Goal: Task Accomplishment & Management: Use online tool/utility

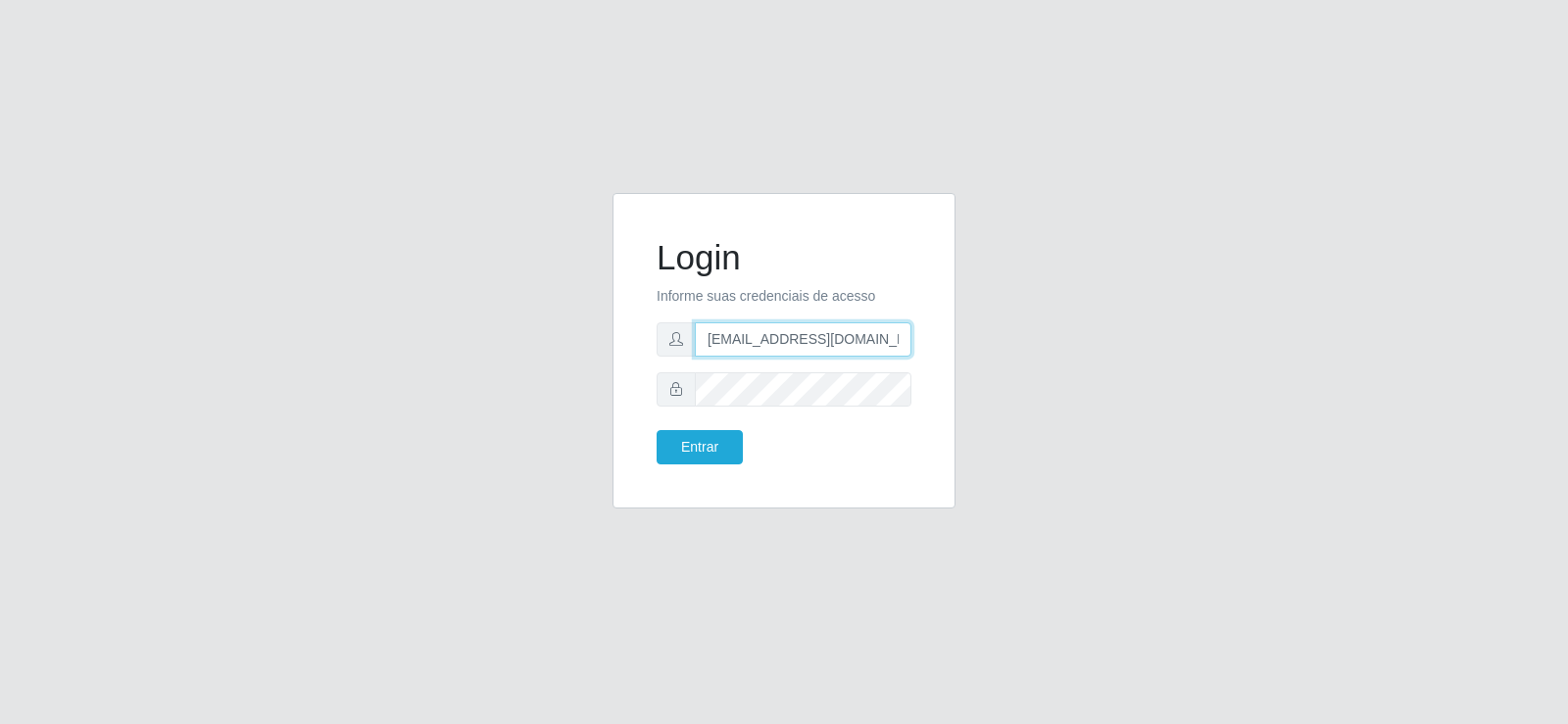
drag, startPoint x: 894, startPoint y: 338, endPoint x: 567, endPoint y: 370, distance: 328.6
click at [569, 372] on div "Login Informe suas credenciais de acesso [EMAIL_ADDRESS][DOMAIN_NAME] Entrar" at bounding box center [784, 362] width 1117 height 339
type input "com"
drag, startPoint x: 750, startPoint y: 332, endPoint x: 1062, endPoint y: 425, distance: 325.6
click at [646, 349] on div "Login Informe suas credenciais de acesso com Entrar" at bounding box center [784, 351] width 294 height 266
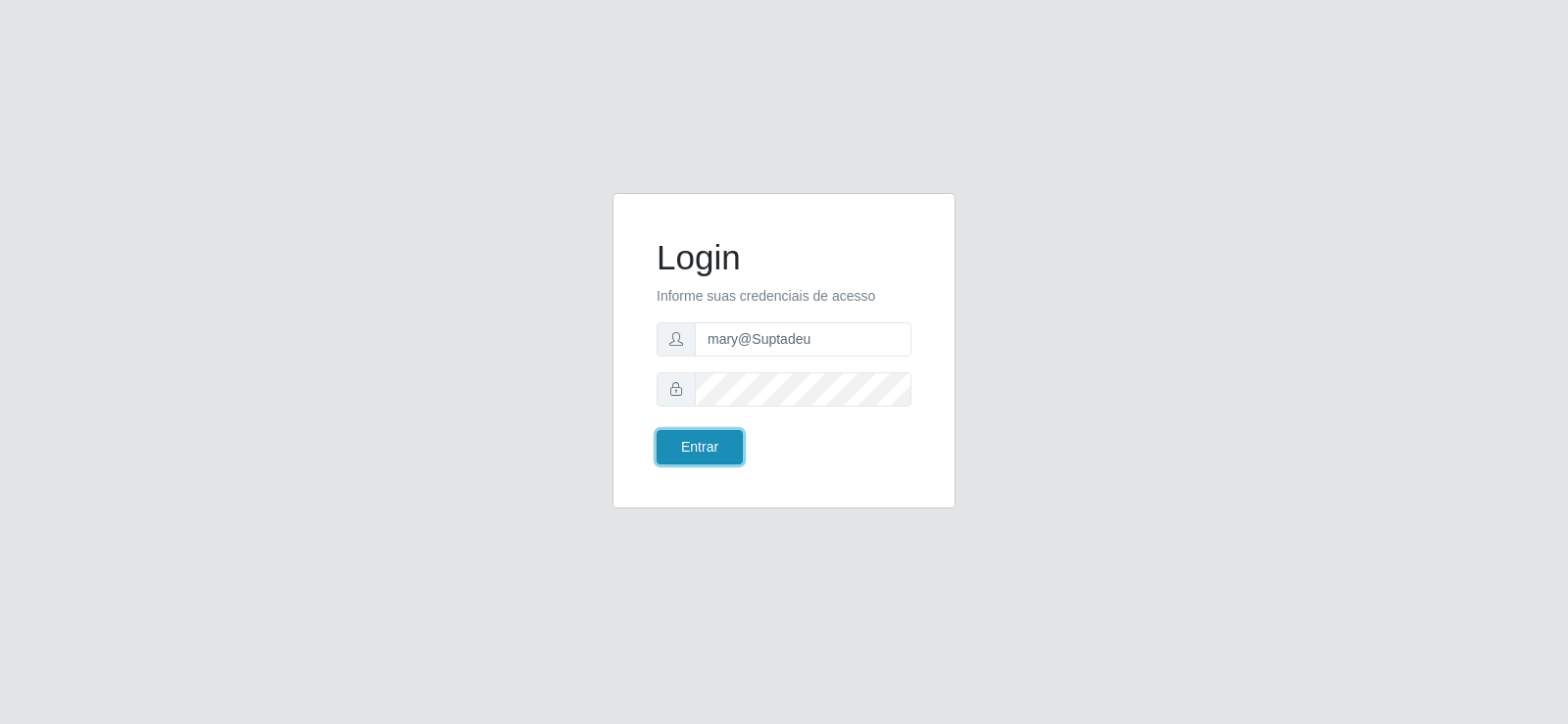
click at [687, 450] on button "Entrar" at bounding box center [699, 447] width 86 height 35
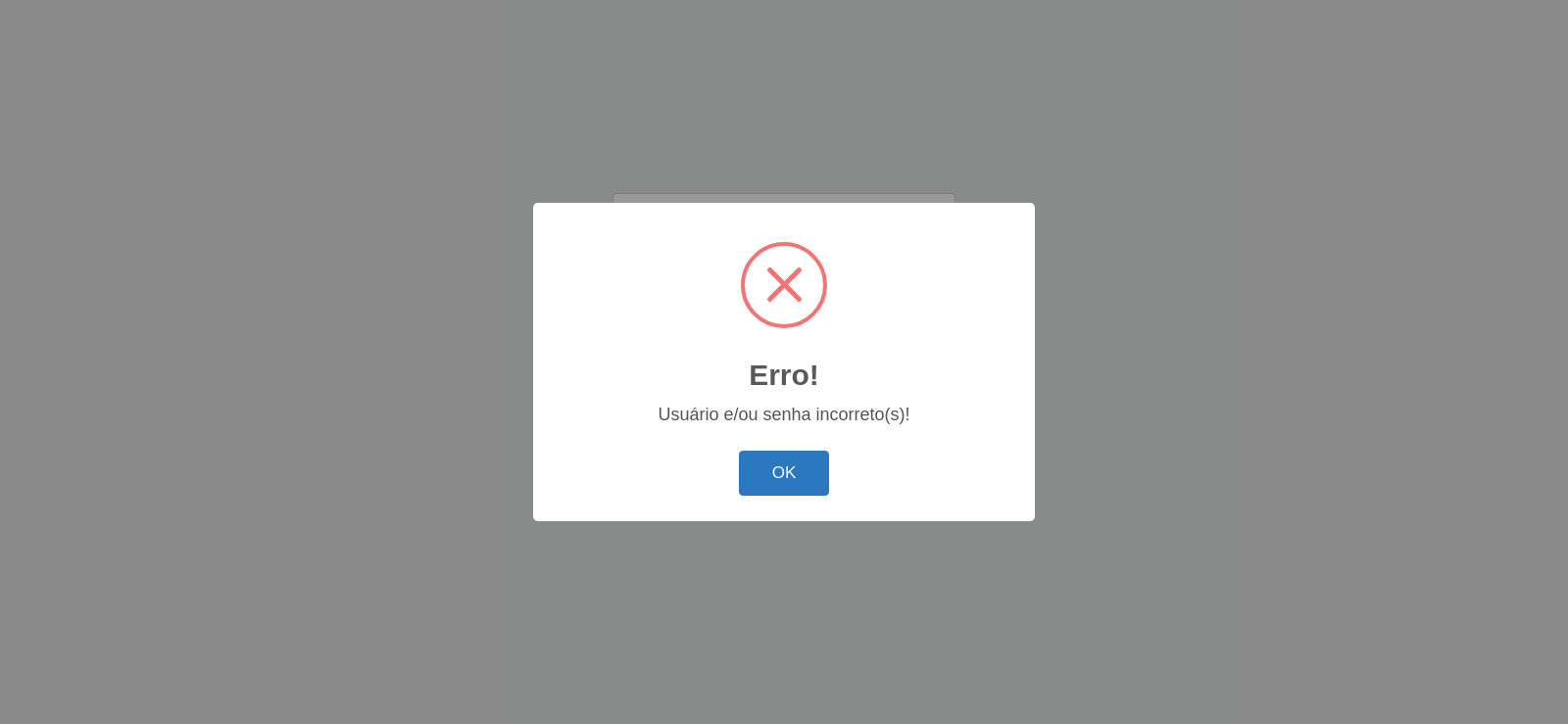
click at [775, 467] on button "OK" at bounding box center [784, 474] width 91 height 46
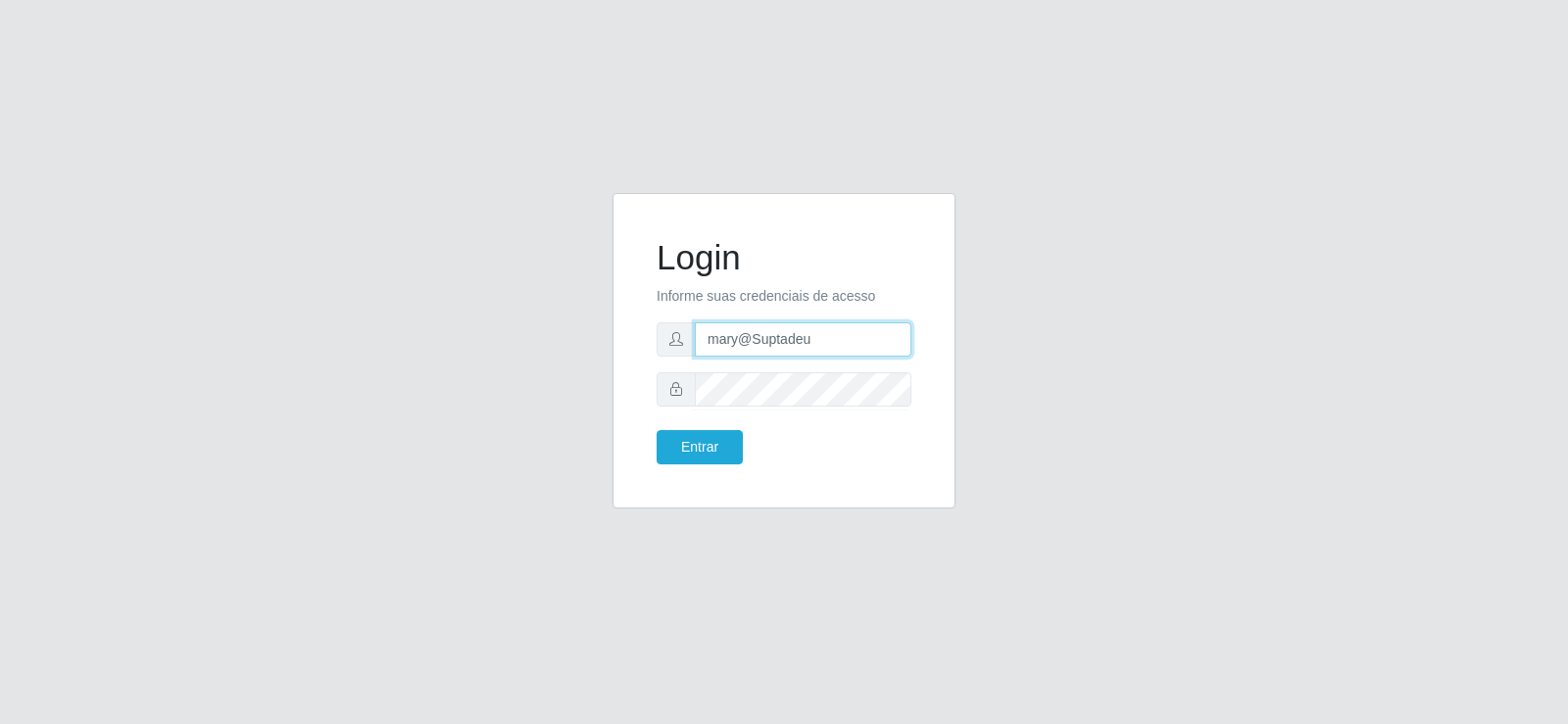
click at [833, 349] on input "mary@Suptadeu" at bounding box center [803, 340] width 216 height 35
click at [821, 340] on input "mary@SuptadeuT" at bounding box center [803, 340] width 216 height 35
type input "mary@Suptadeu"
click at [694, 445] on button "Entrar" at bounding box center [699, 447] width 86 height 35
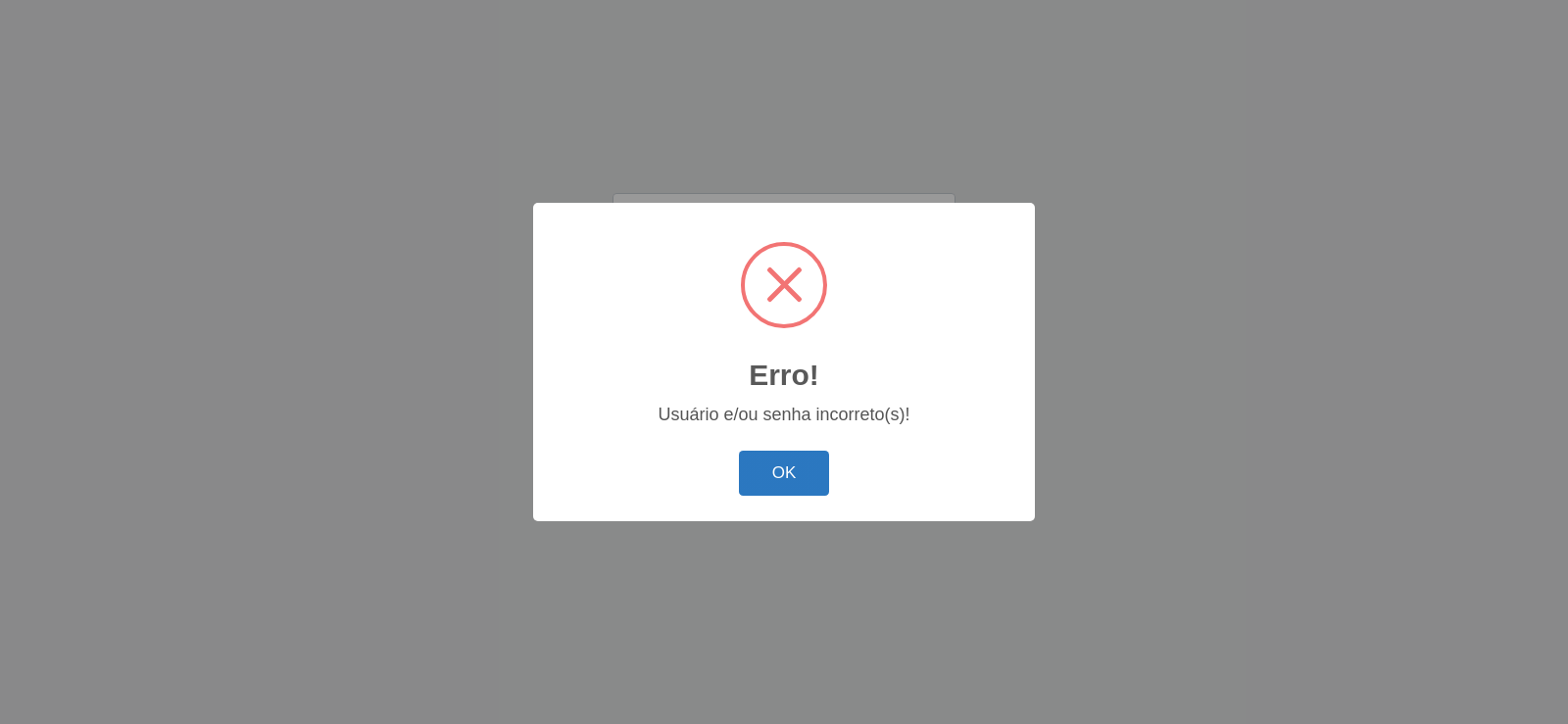
click at [777, 469] on button "OK" at bounding box center [784, 474] width 91 height 46
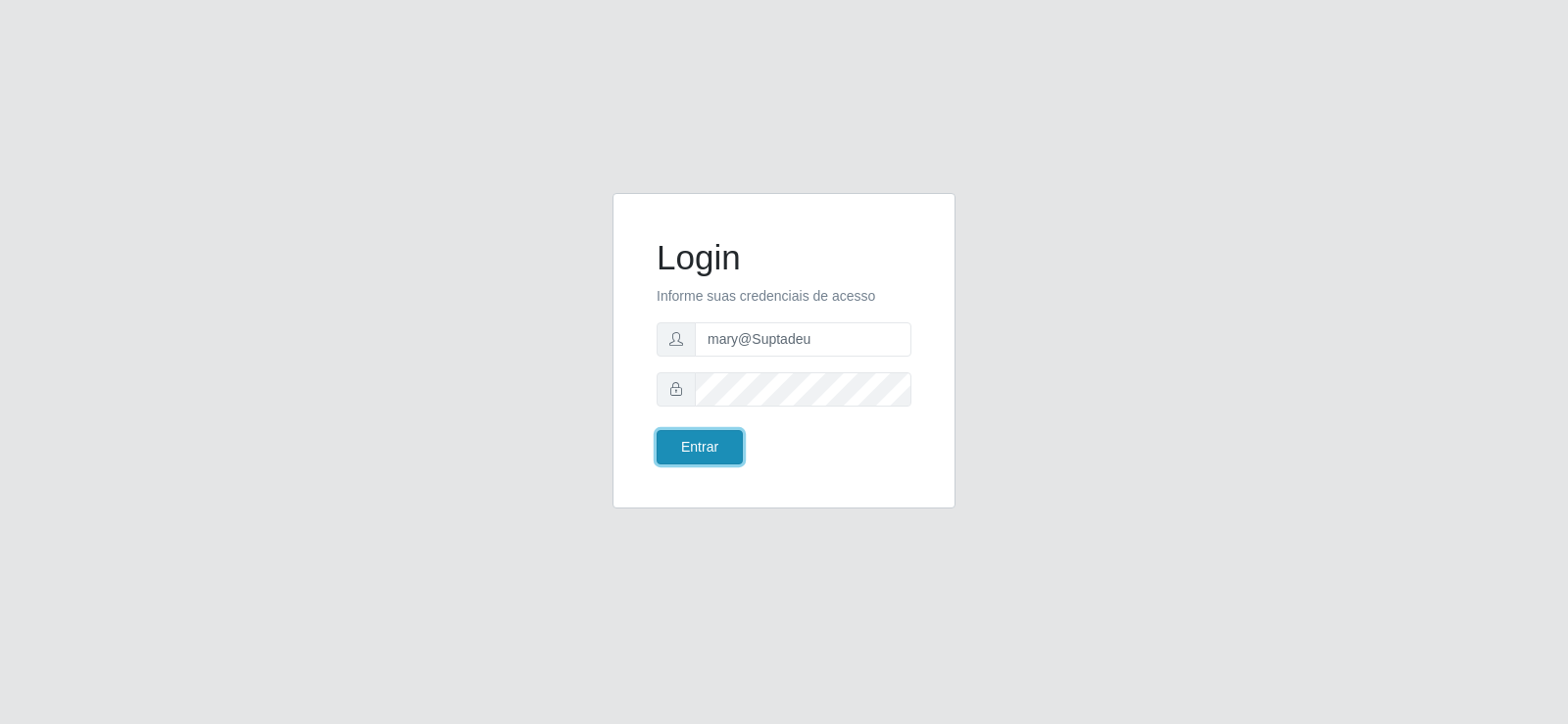
click at [694, 448] on button "Entrar" at bounding box center [699, 447] width 86 height 35
click at [696, 447] on button "Entrar" at bounding box center [699, 447] width 86 height 35
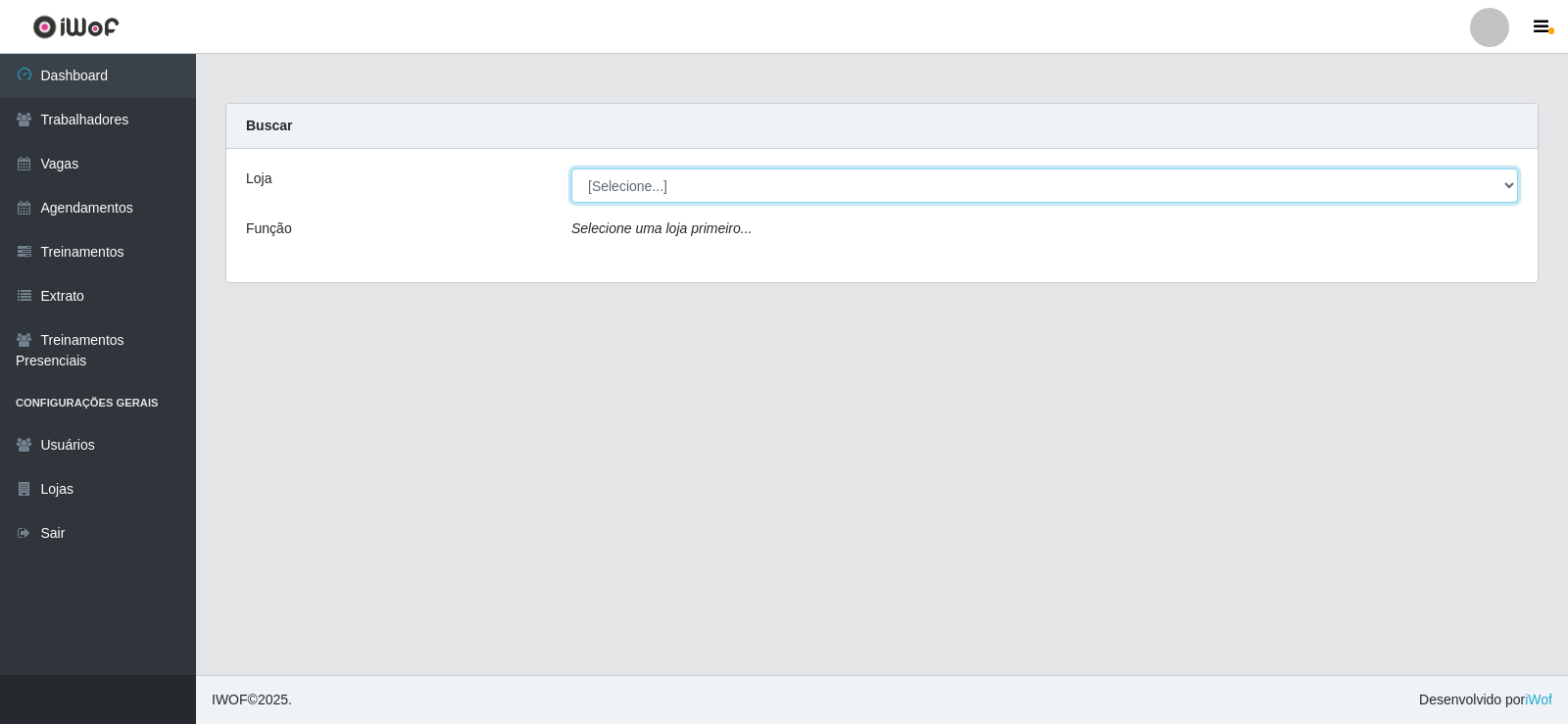
click at [1500, 180] on select "[Selecione...] Supermercado Tadeu - [GEOGRAPHIC_DATA]" at bounding box center [1044, 186] width 946 height 35
select select "195"
click at [571, 169] on select "[Selecione...] Supermercado Tadeu - [GEOGRAPHIC_DATA]" at bounding box center [1044, 186] width 946 height 35
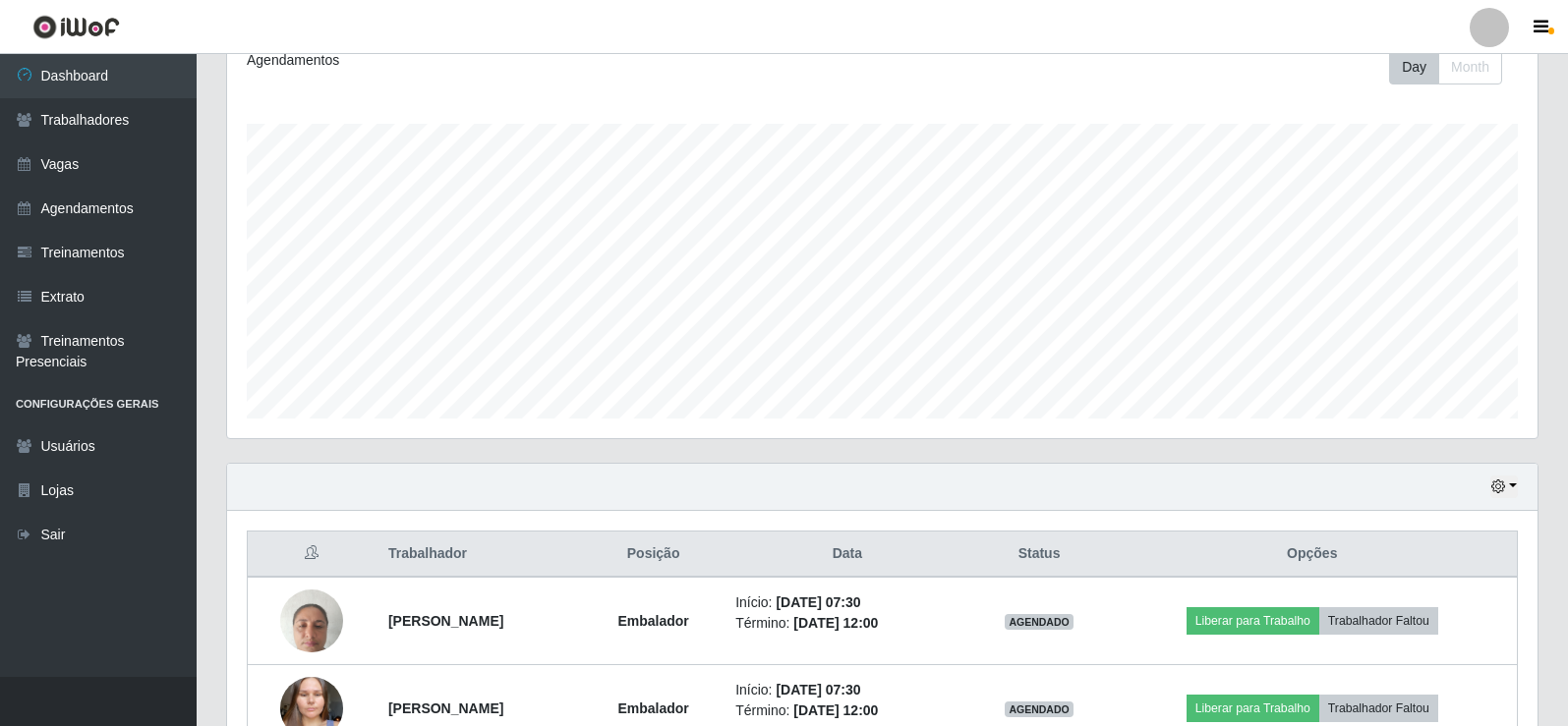
scroll to position [404, 0]
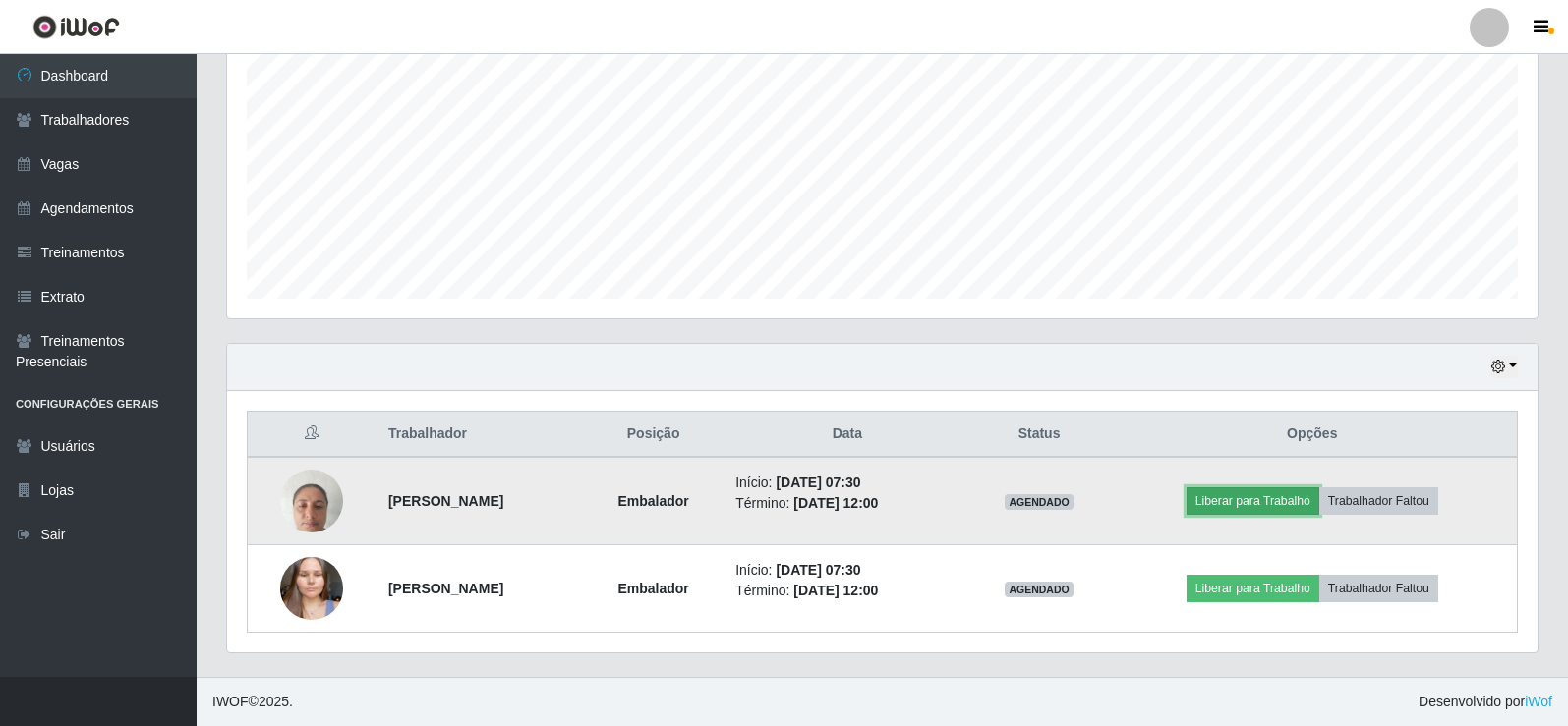
click at [1291, 501] on button "Liberar para Trabalho" at bounding box center [1252, 501] width 132 height 28
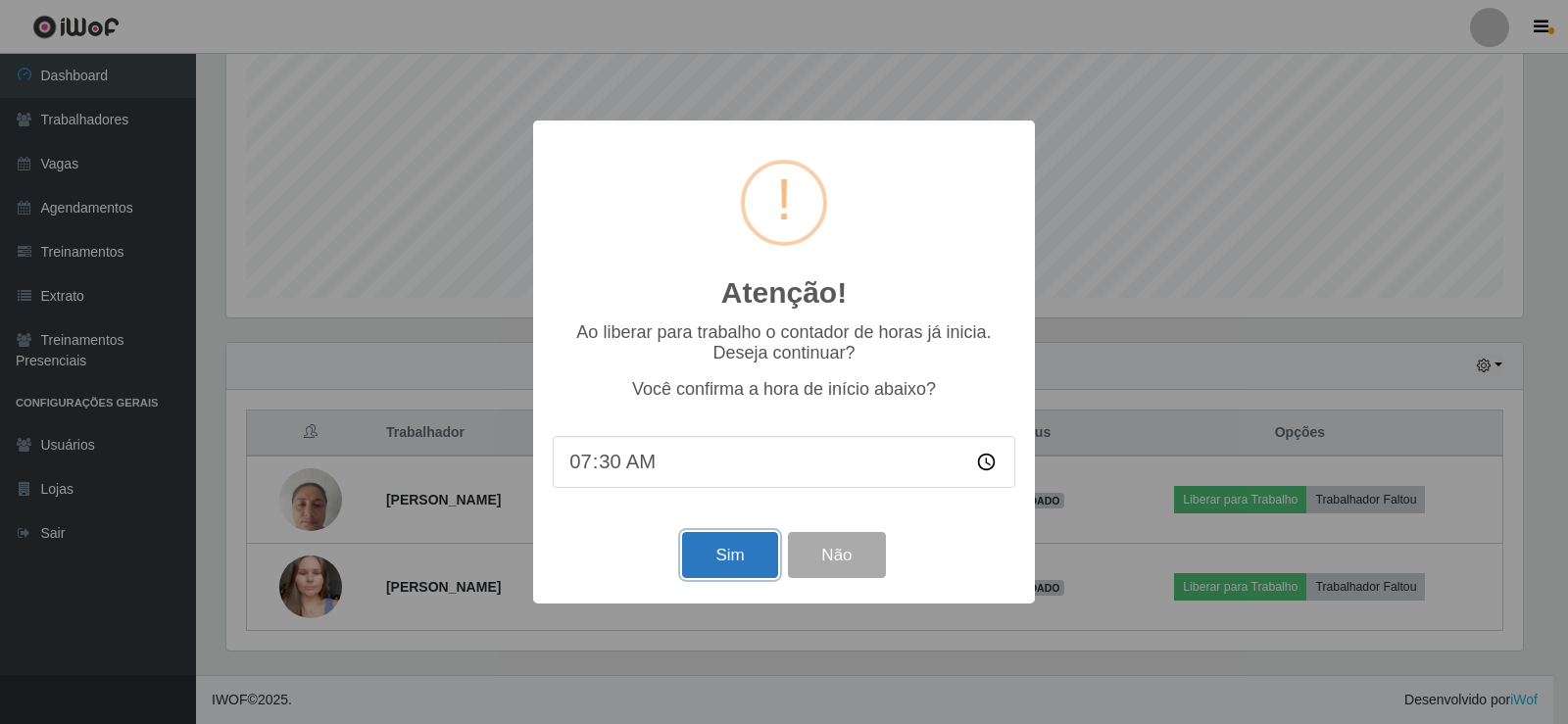
click at [745, 570] on button "Sim" at bounding box center [730, 555] width 95 height 46
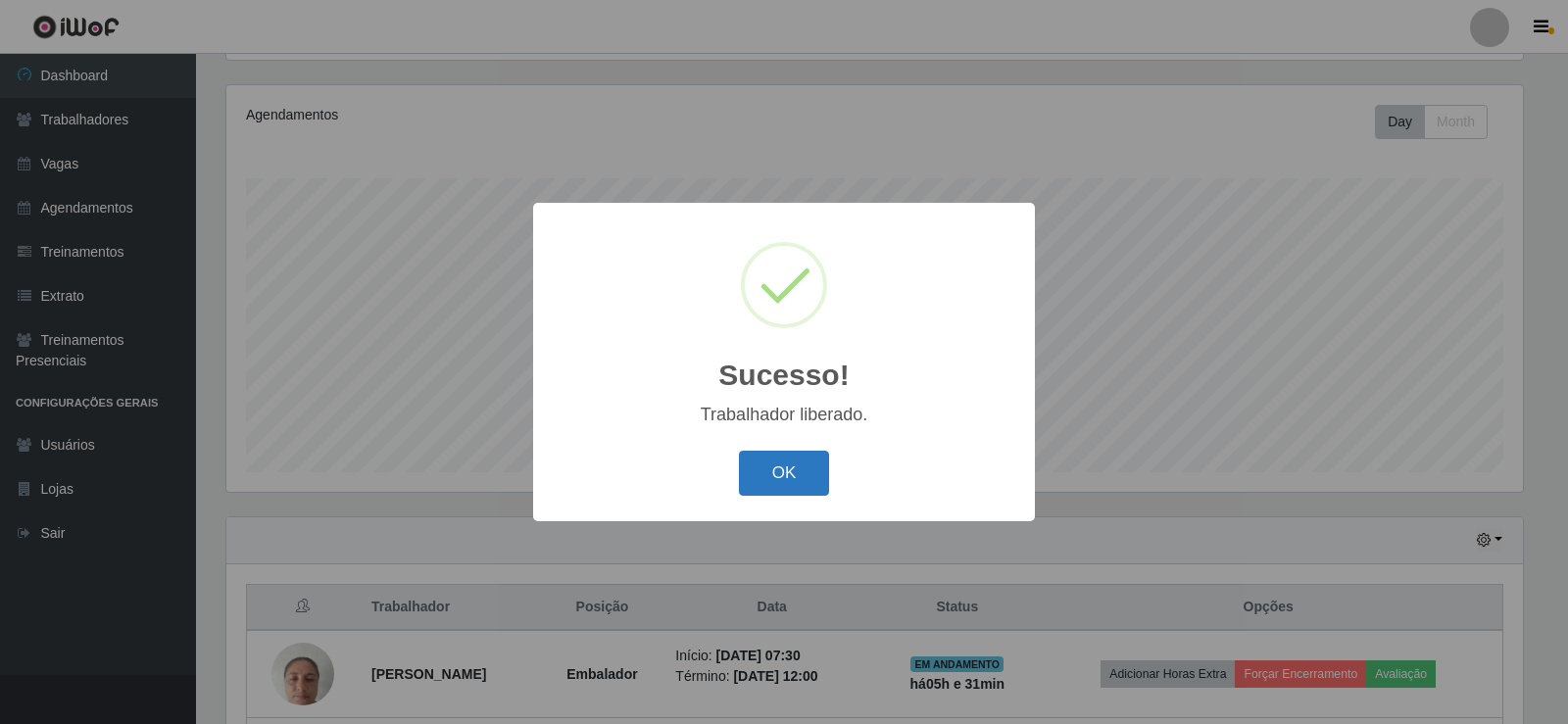
click at [809, 482] on button "OK" at bounding box center [784, 474] width 91 height 46
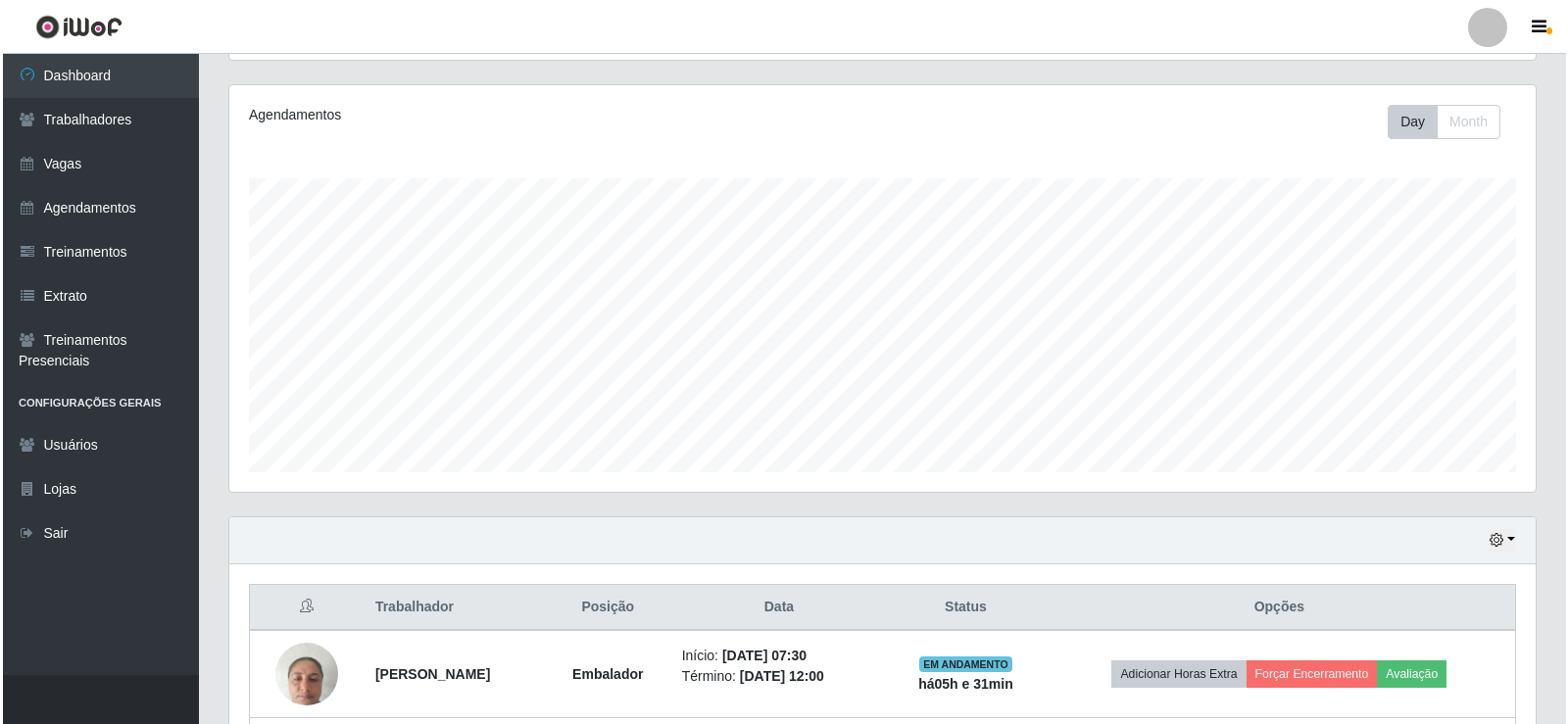
scroll to position [403, 0]
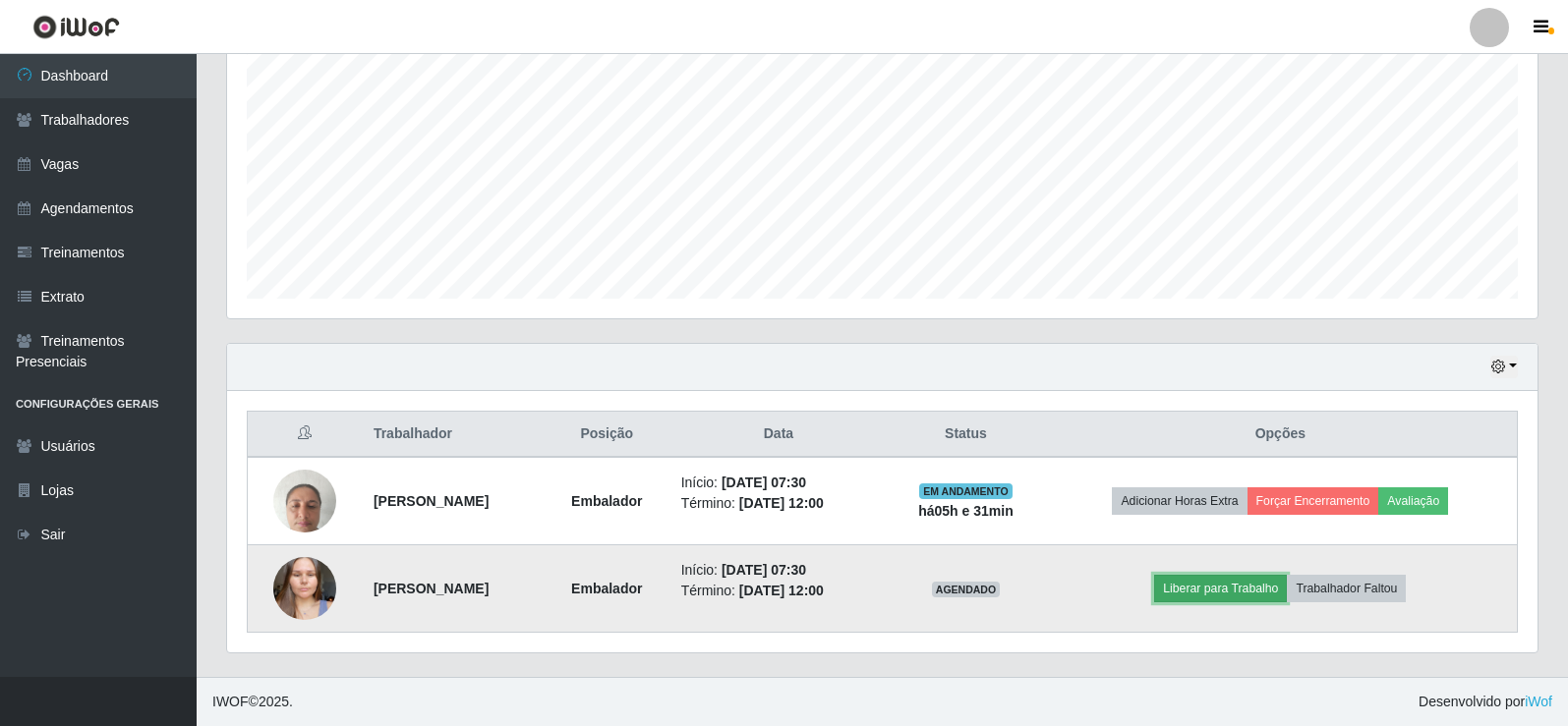
click at [1237, 581] on button "Liberar para Trabalho" at bounding box center [1219, 589] width 132 height 28
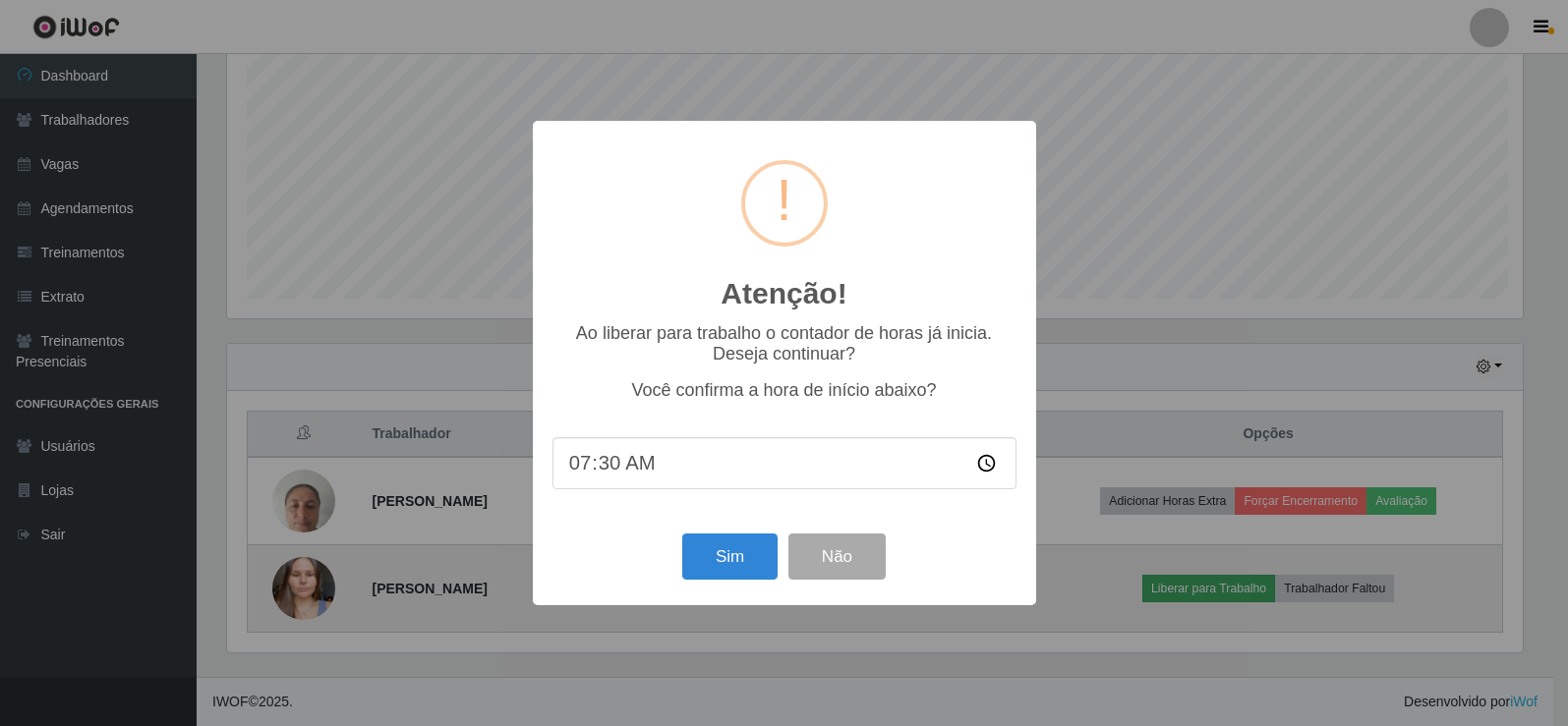
scroll to position [407, 1300]
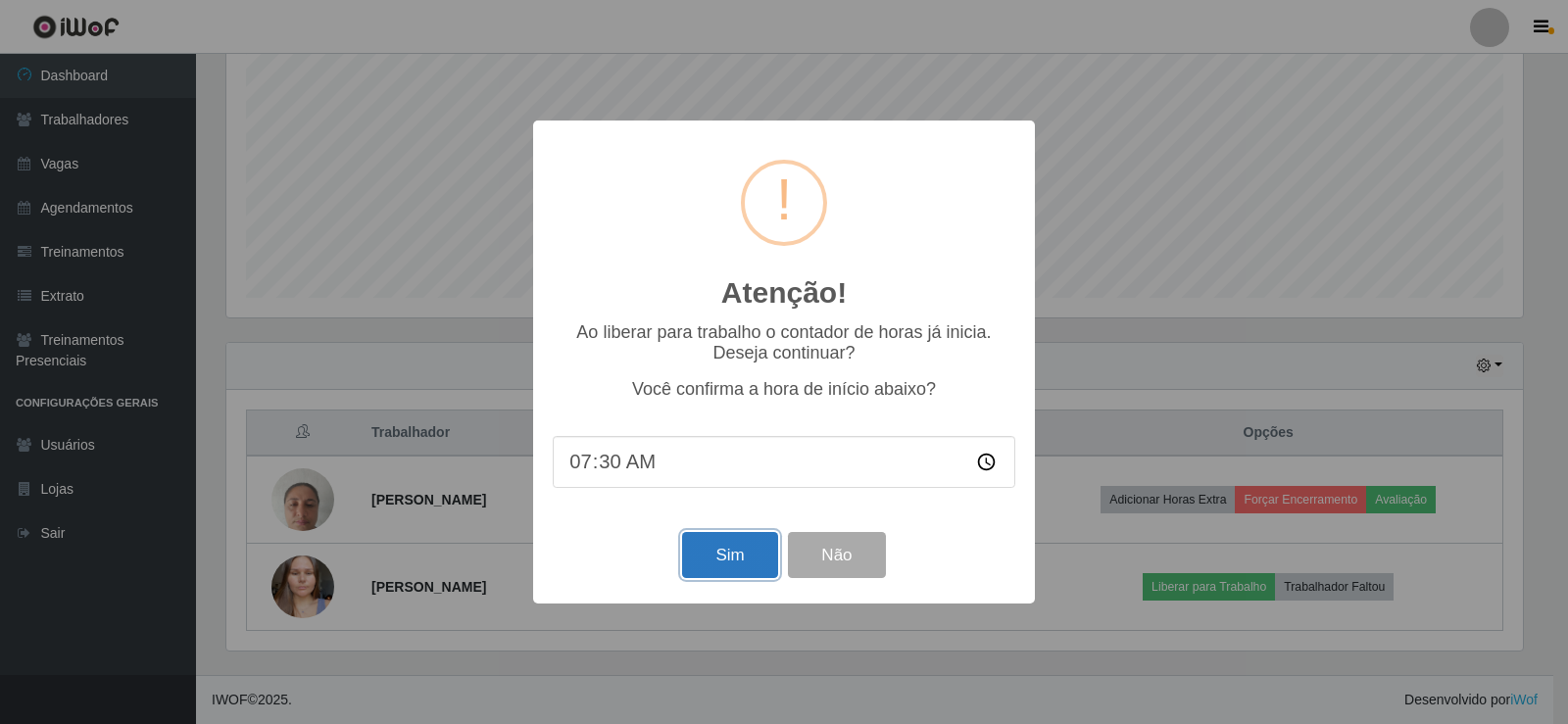
click at [733, 568] on button "Sim" at bounding box center [730, 555] width 95 height 46
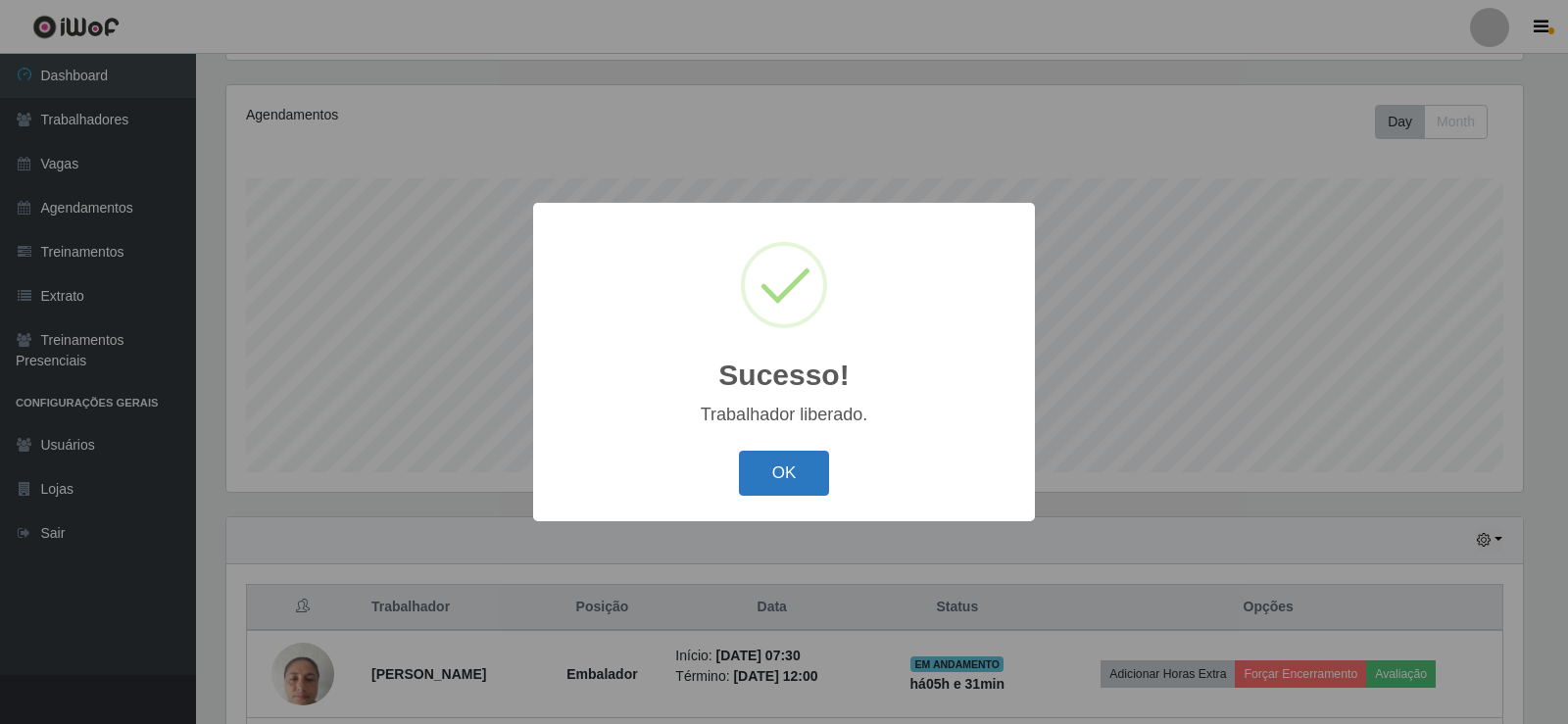
click at [805, 463] on button "OK" at bounding box center [784, 474] width 91 height 46
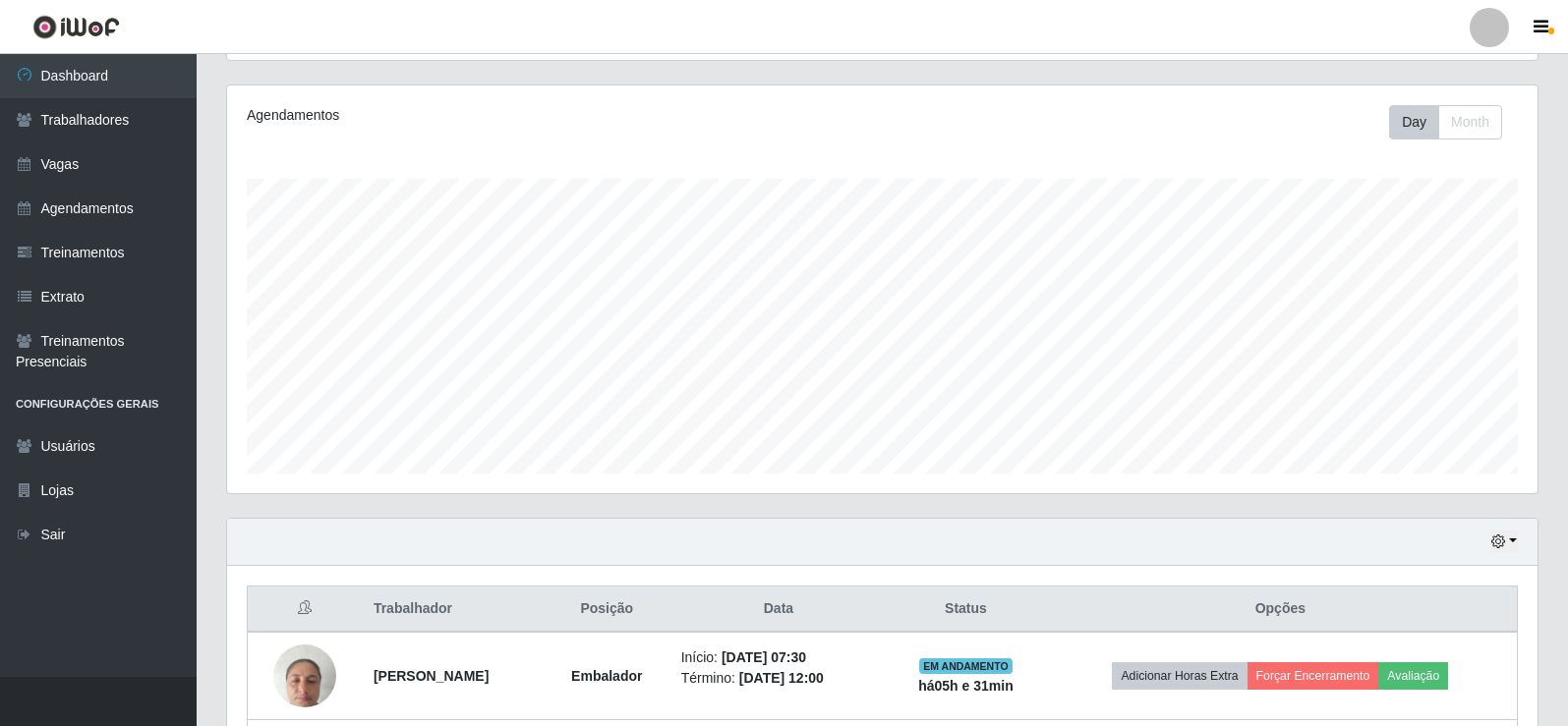
scroll to position [404, 0]
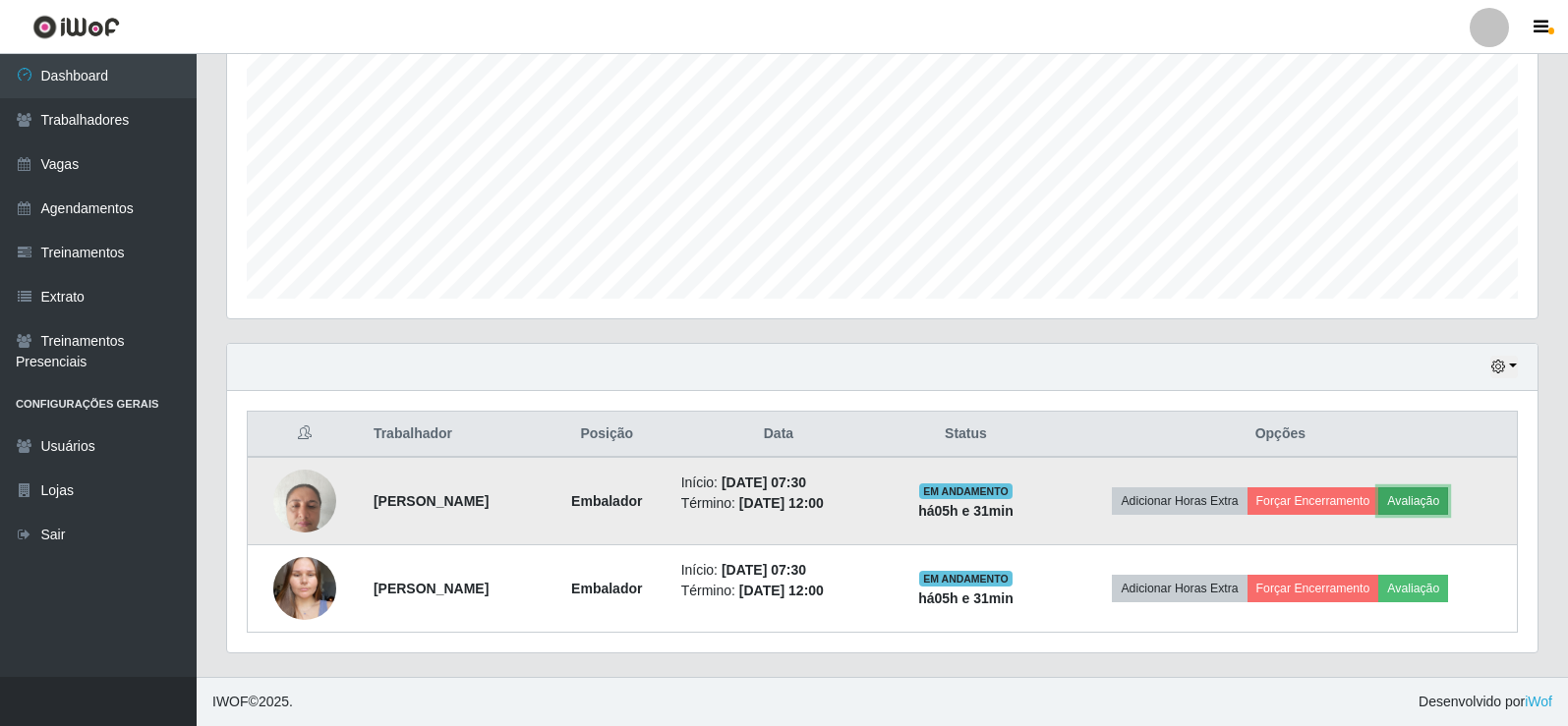
click at [1422, 497] on button "Avaliação" at bounding box center [1413, 501] width 70 height 28
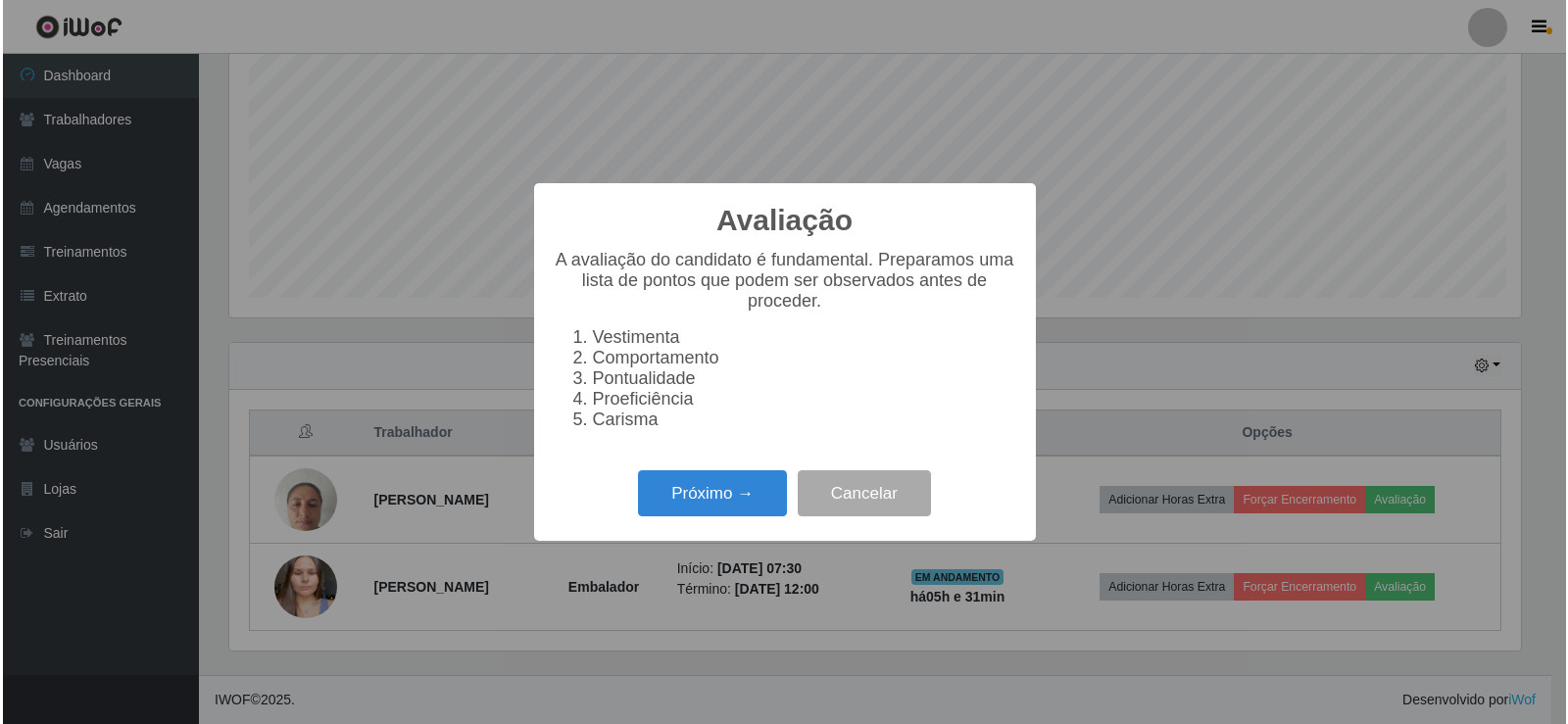
scroll to position [406, 1296]
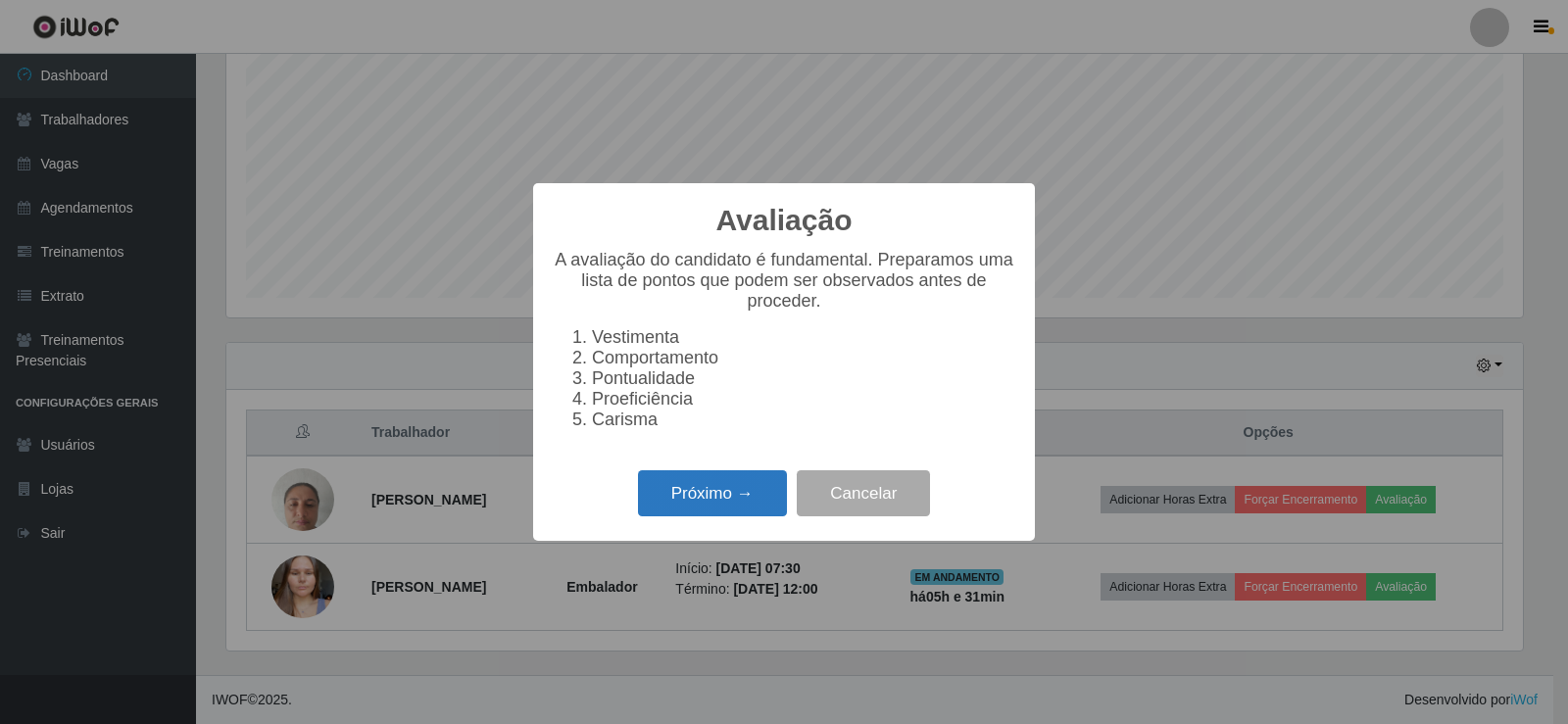
click at [738, 496] on button "Próximo →" at bounding box center [712, 494] width 149 height 46
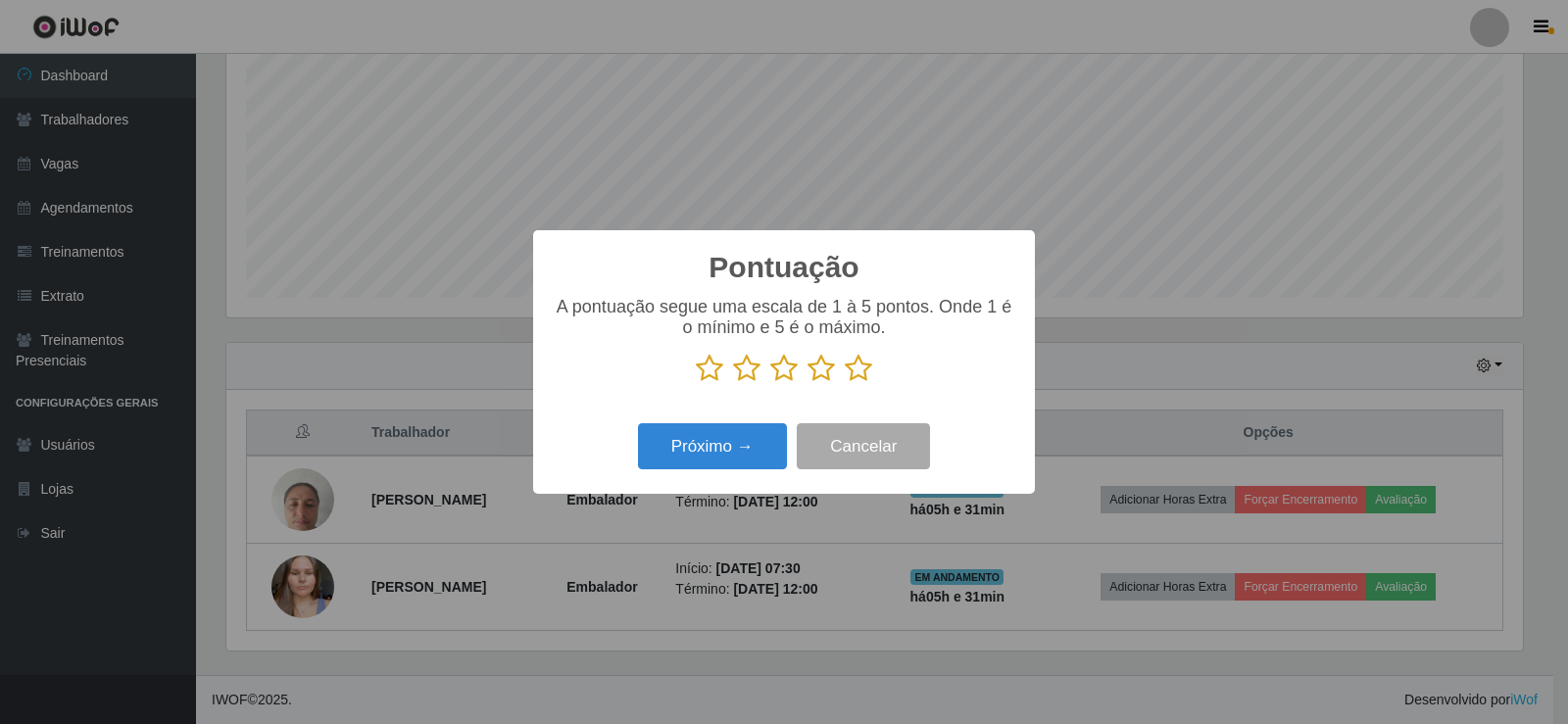
scroll to position [979502, 978507]
click at [862, 366] on icon at bounding box center [859, 368] width 28 height 30
click at [845, 383] on input "radio" at bounding box center [845, 383] width 0 height 0
click at [718, 469] on button "Próximo →" at bounding box center [712, 446] width 149 height 46
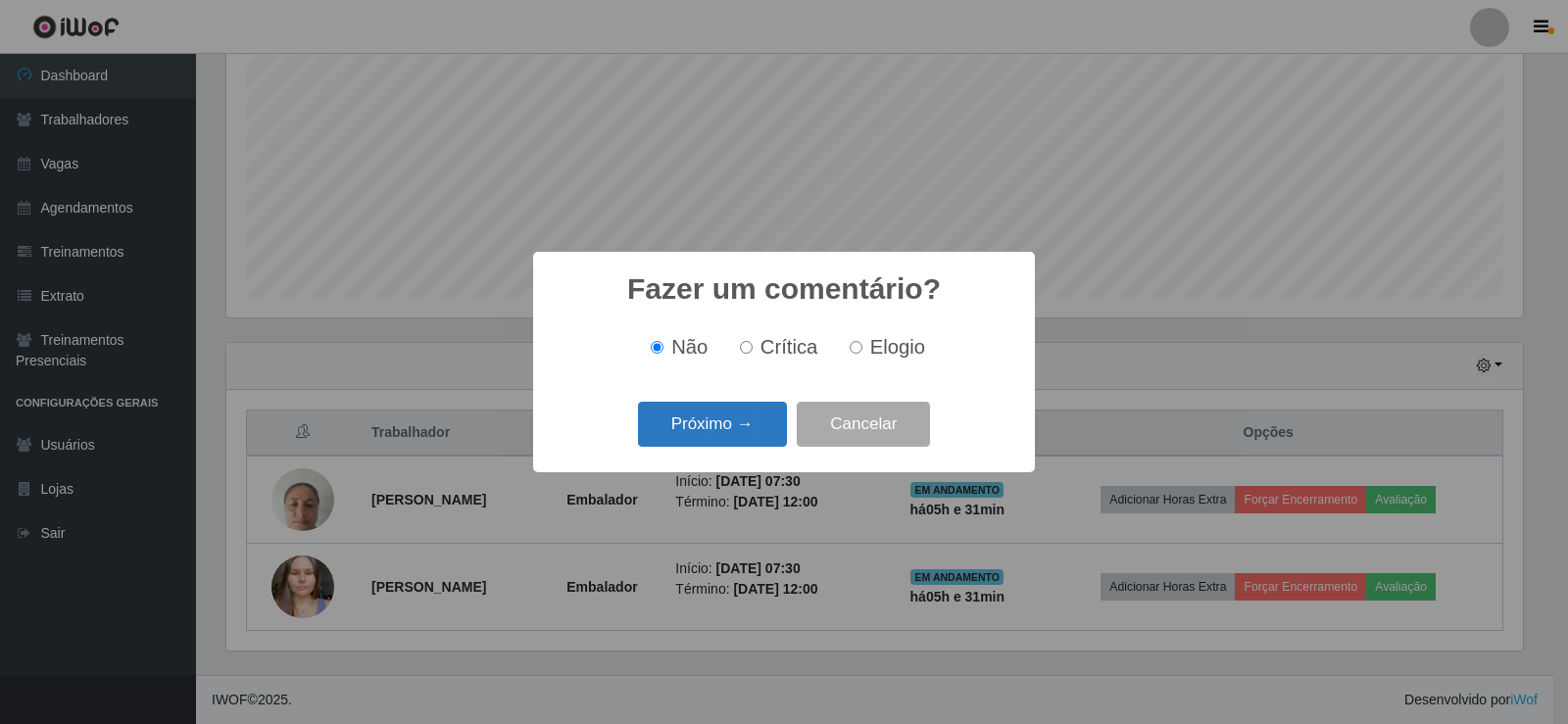
click at [739, 423] on button "Próximo →" at bounding box center [712, 425] width 149 height 46
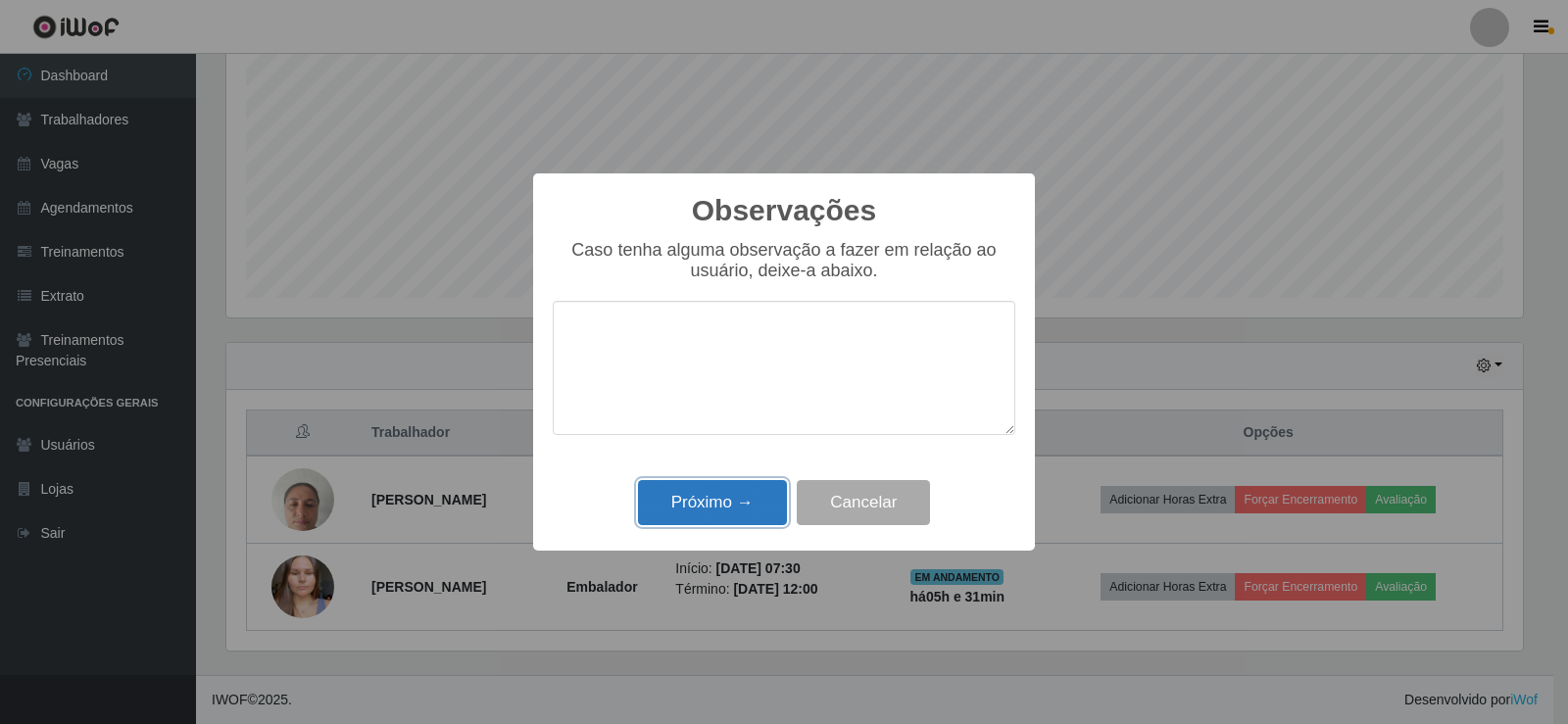
click at [742, 512] on button "Próximo →" at bounding box center [712, 503] width 149 height 46
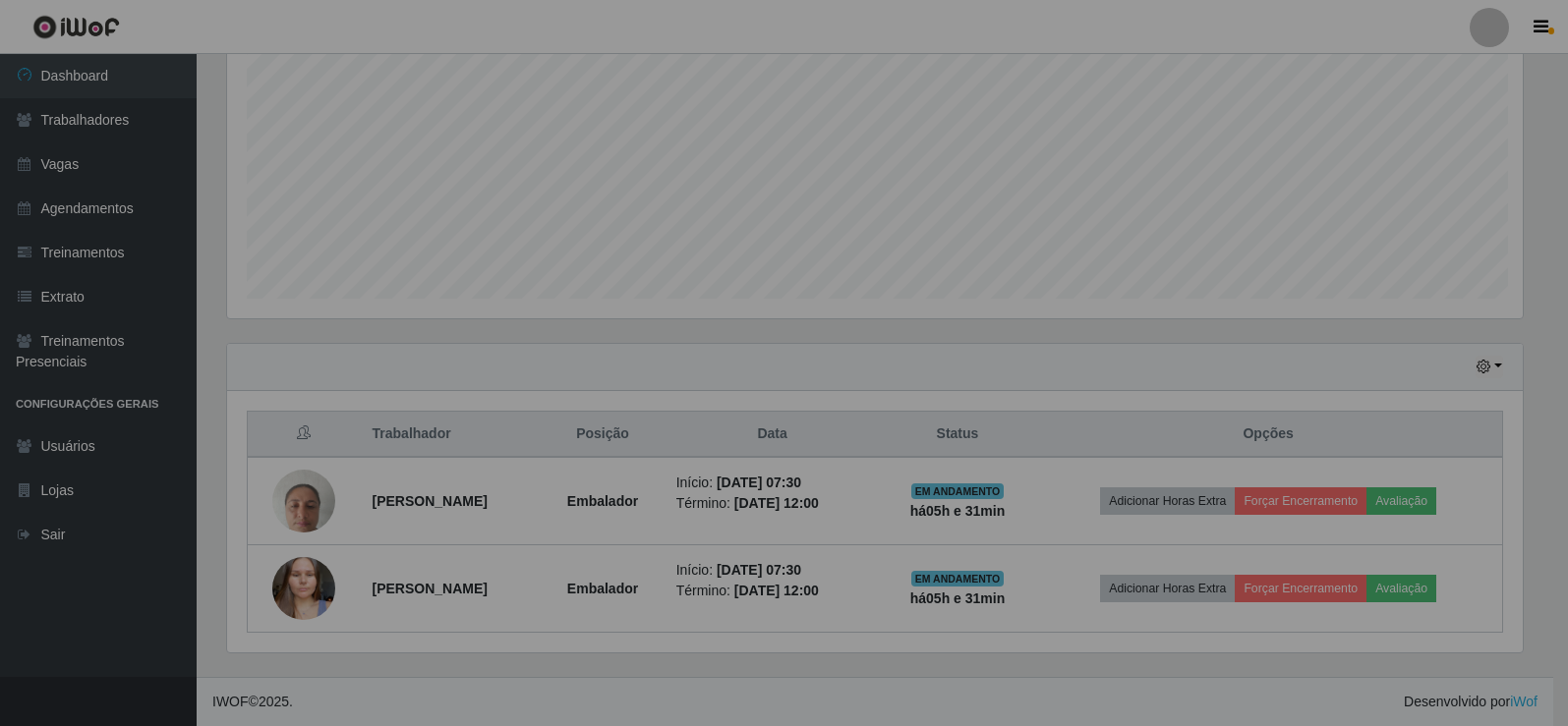
scroll to position [407, 1310]
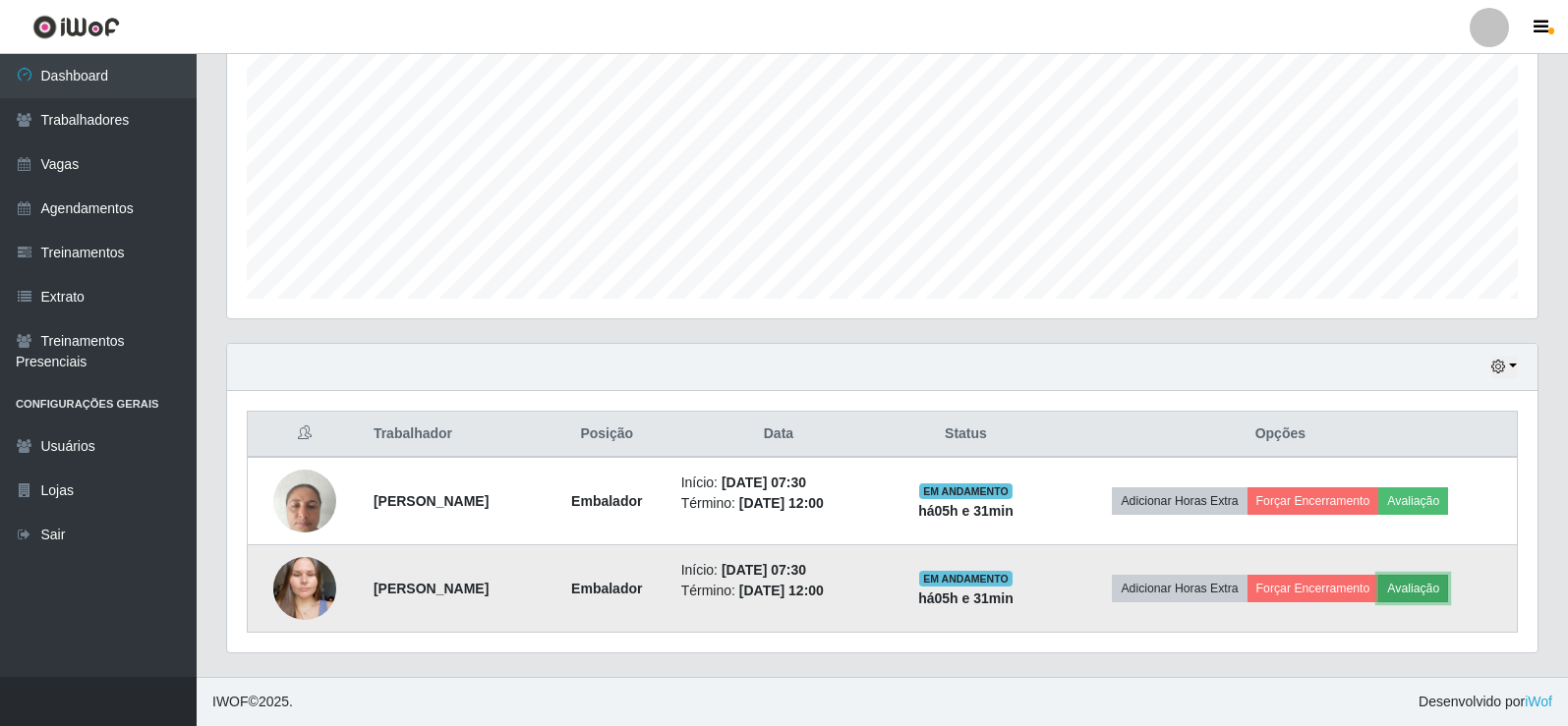
click at [1445, 587] on button "Avaliação" at bounding box center [1413, 589] width 70 height 28
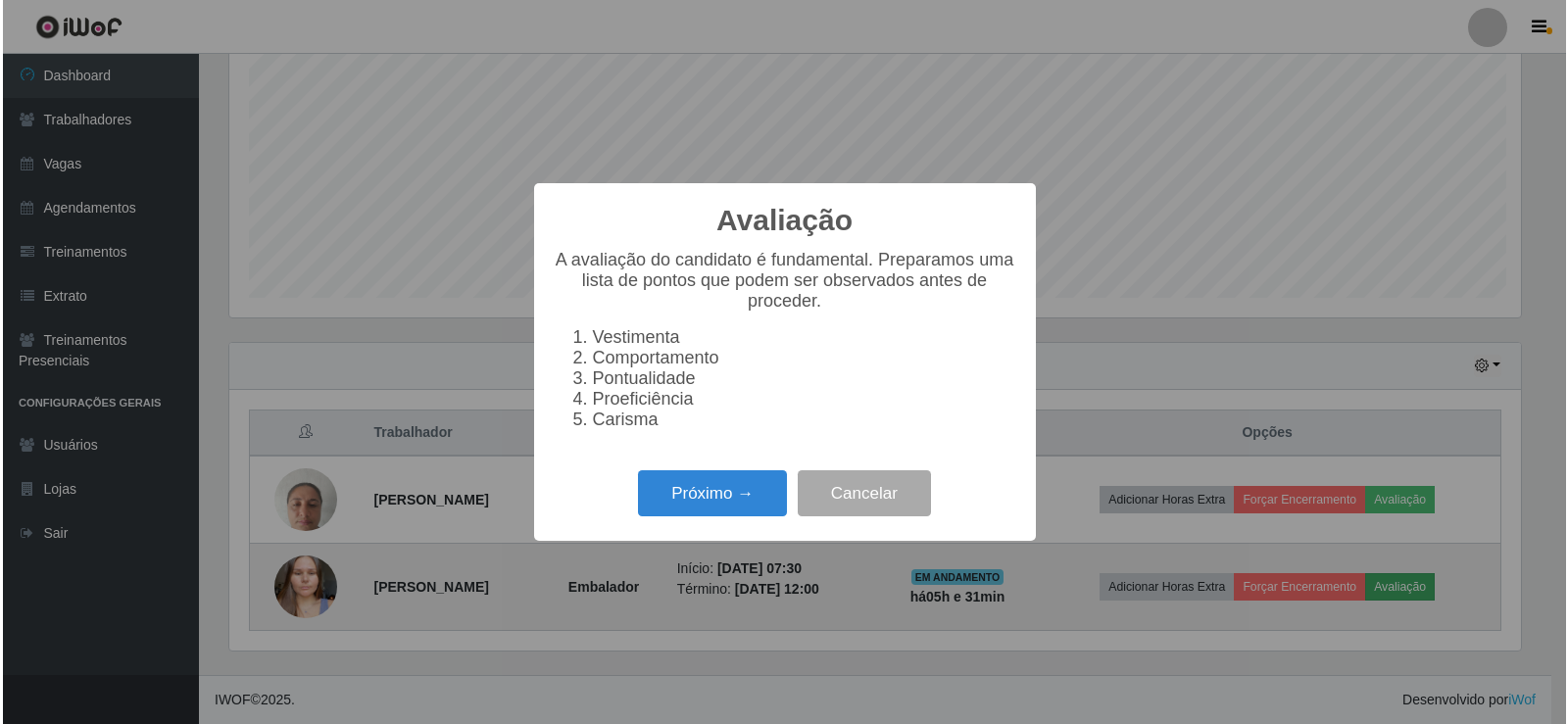
scroll to position [406, 1296]
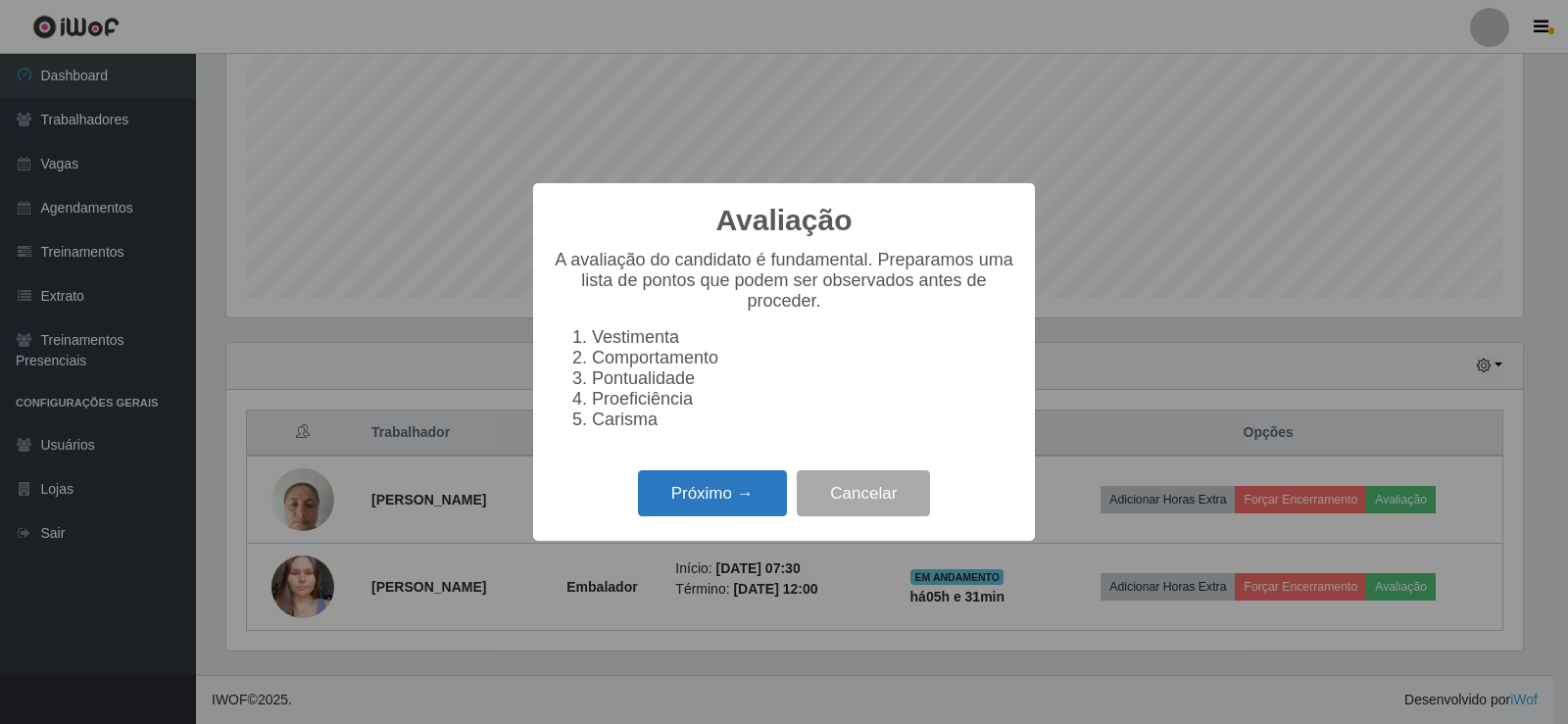
click at [749, 495] on button "Próximo →" at bounding box center [712, 494] width 149 height 46
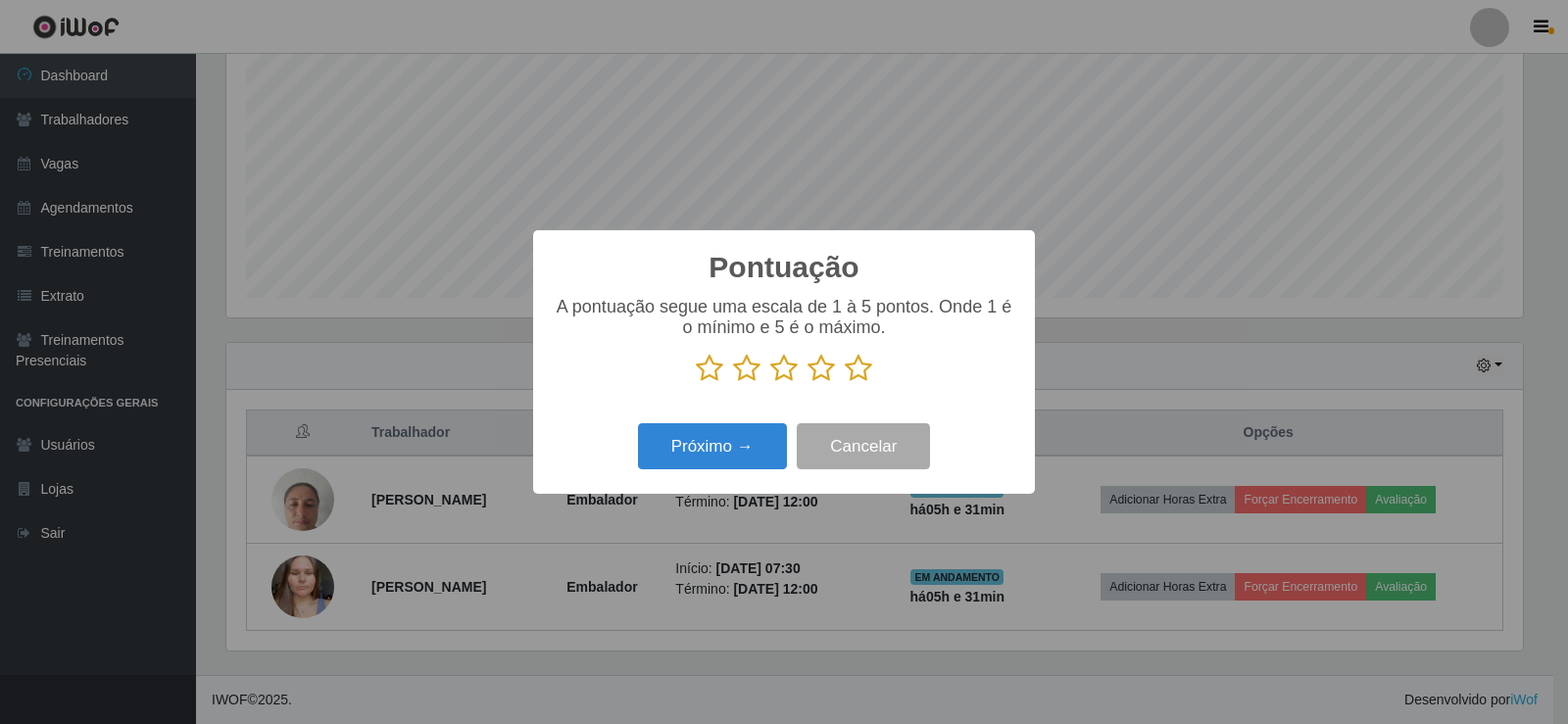
scroll to position [0, 0]
click at [842, 368] on p at bounding box center [784, 368] width 463 height 30
click at [855, 368] on icon at bounding box center [859, 368] width 28 height 30
click at [845, 383] on input "radio" at bounding box center [845, 383] width 0 height 0
click at [717, 460] on button "Próximo →" at bounding box center [712, 446] width 149 height 46
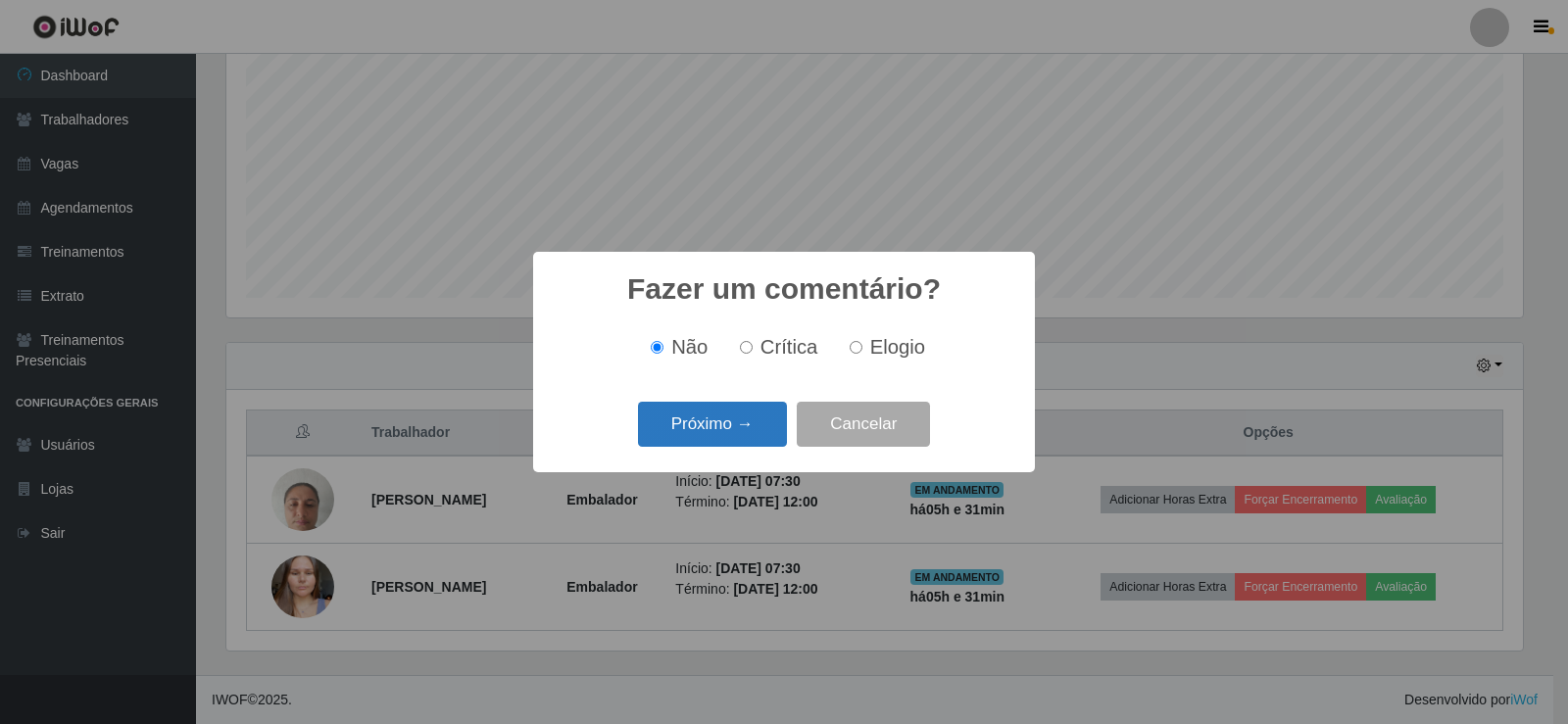
click at [716, 430] on button "Próximo →" at bounding box center [712, 425] width 149 height 46
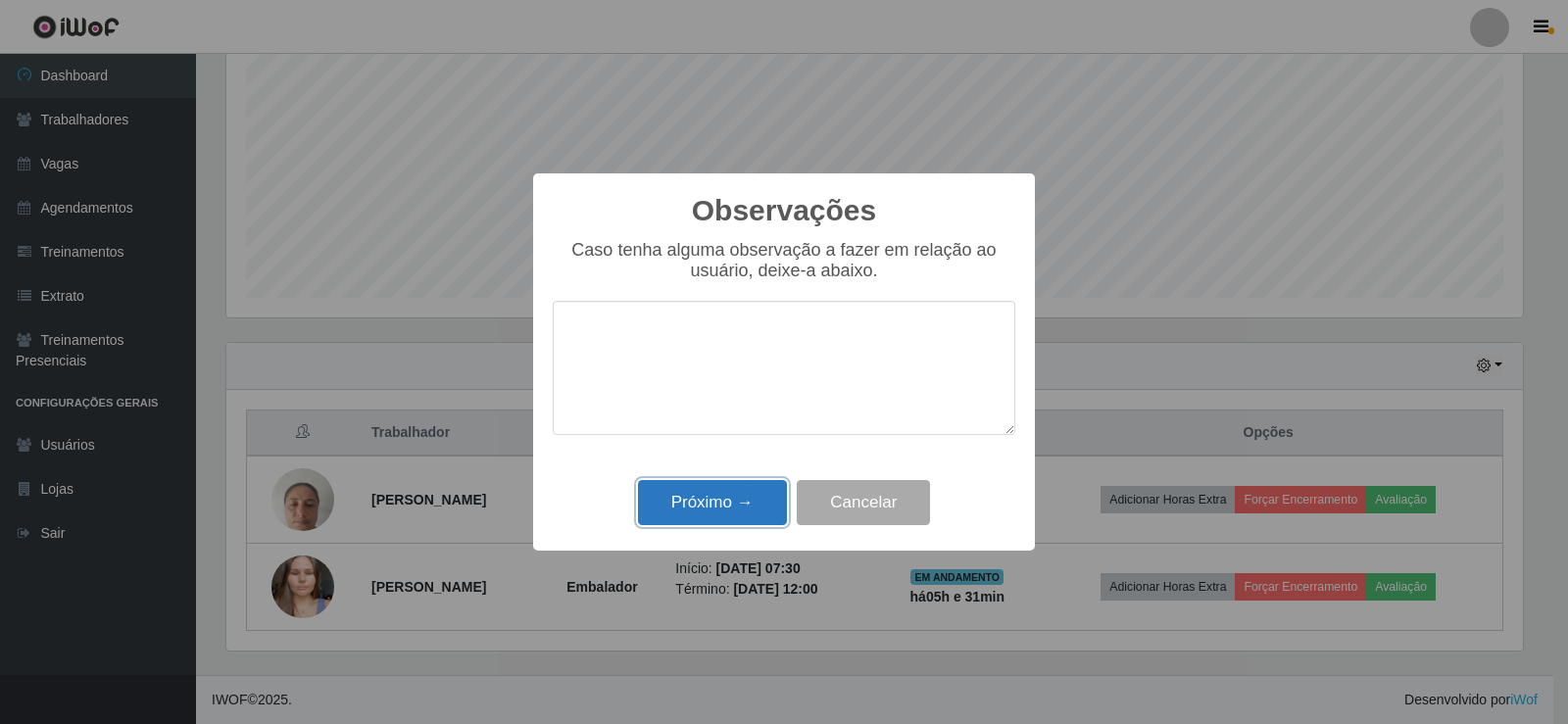
click at [727, 499] on button "Próximo →" at bounding box center [712, 503] width 149 height 46
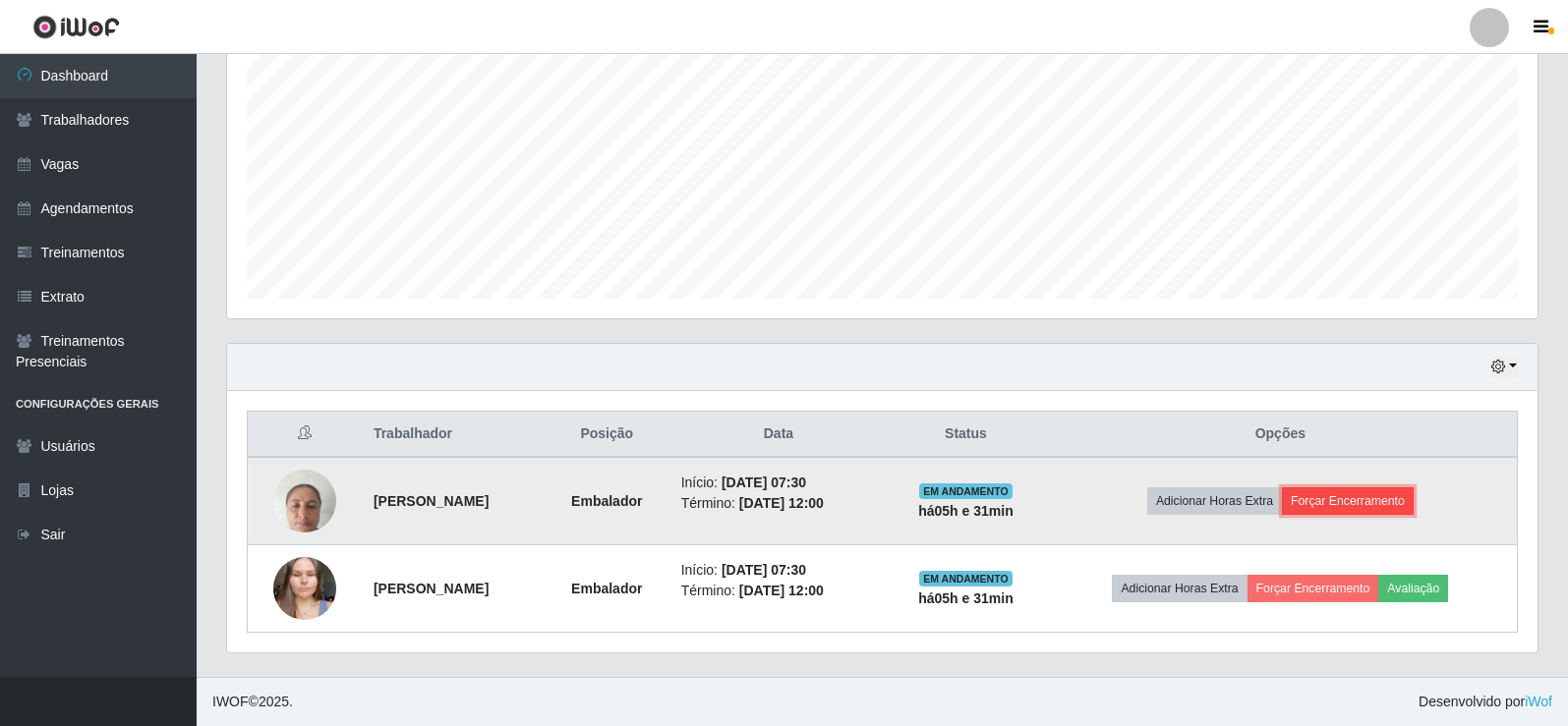
click at [1331, 495] on button "Forçar Encerramento" at bounding box center [1348, 501] width 131 height 28
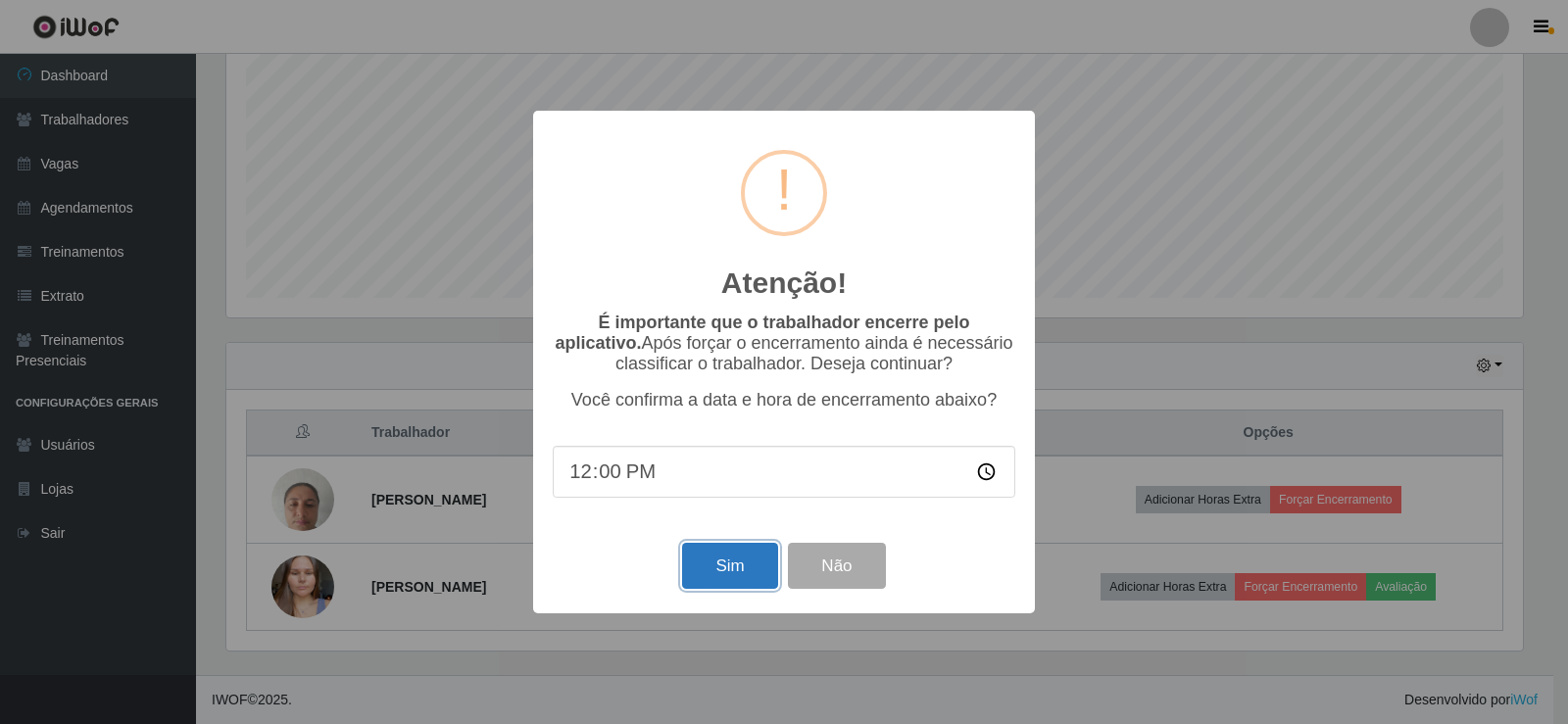
click at [733, 565] on button "Sim" at bounding box center [730, 566] width 95 height 46
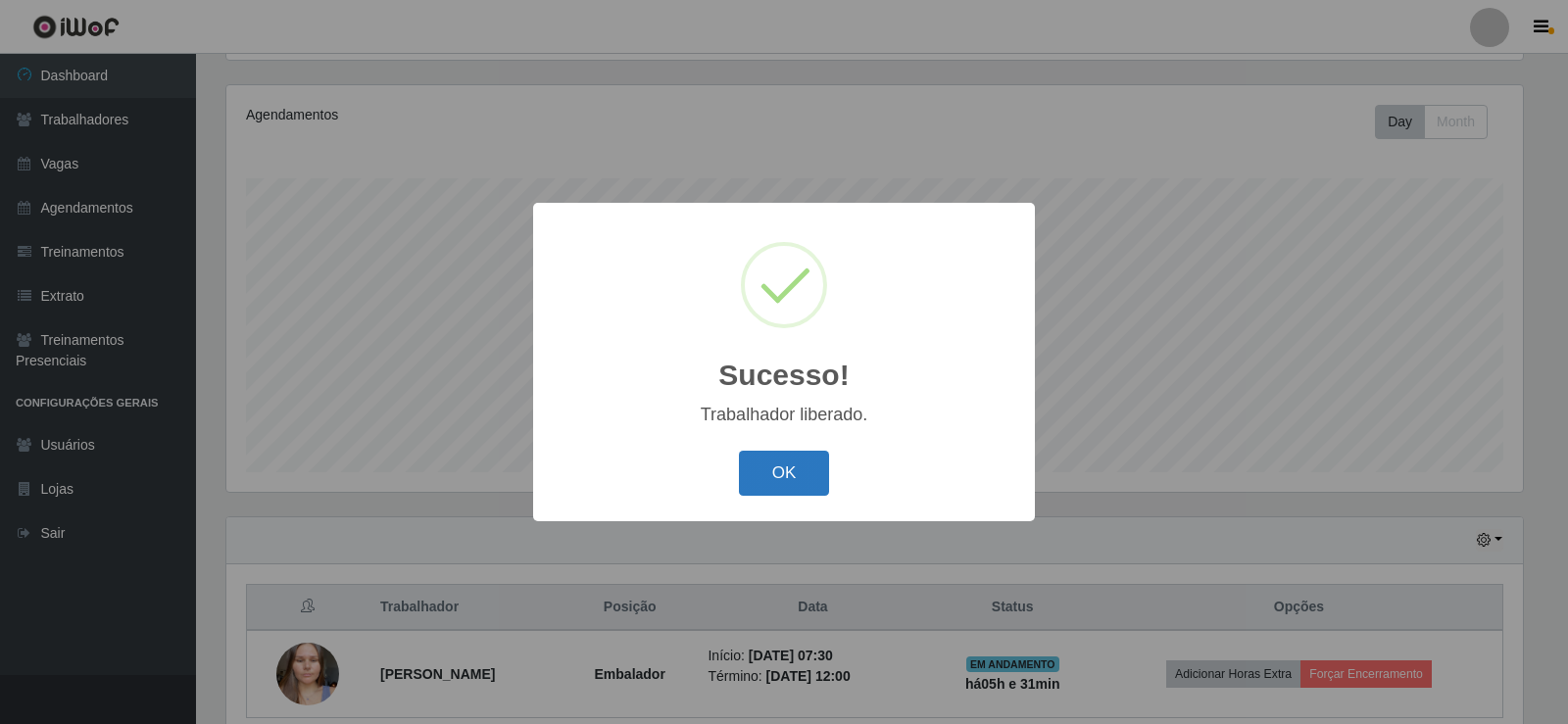
click at [787, 493] on button "OK" at bounding box center [784, 474] width 91 height 46
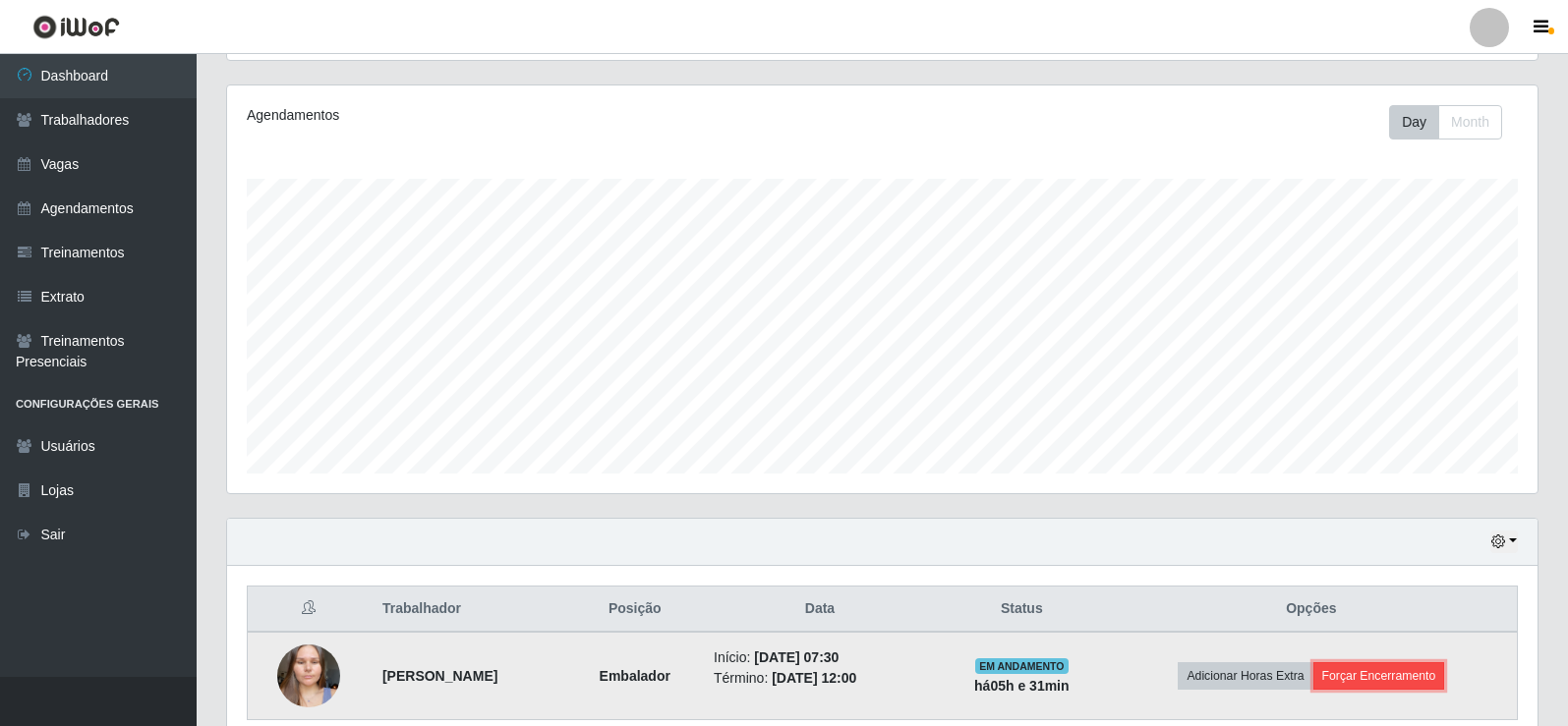
click at [1358, 671] on button "Forçar Encerramento" at bounding box center [1379, 676] width 131 height 28
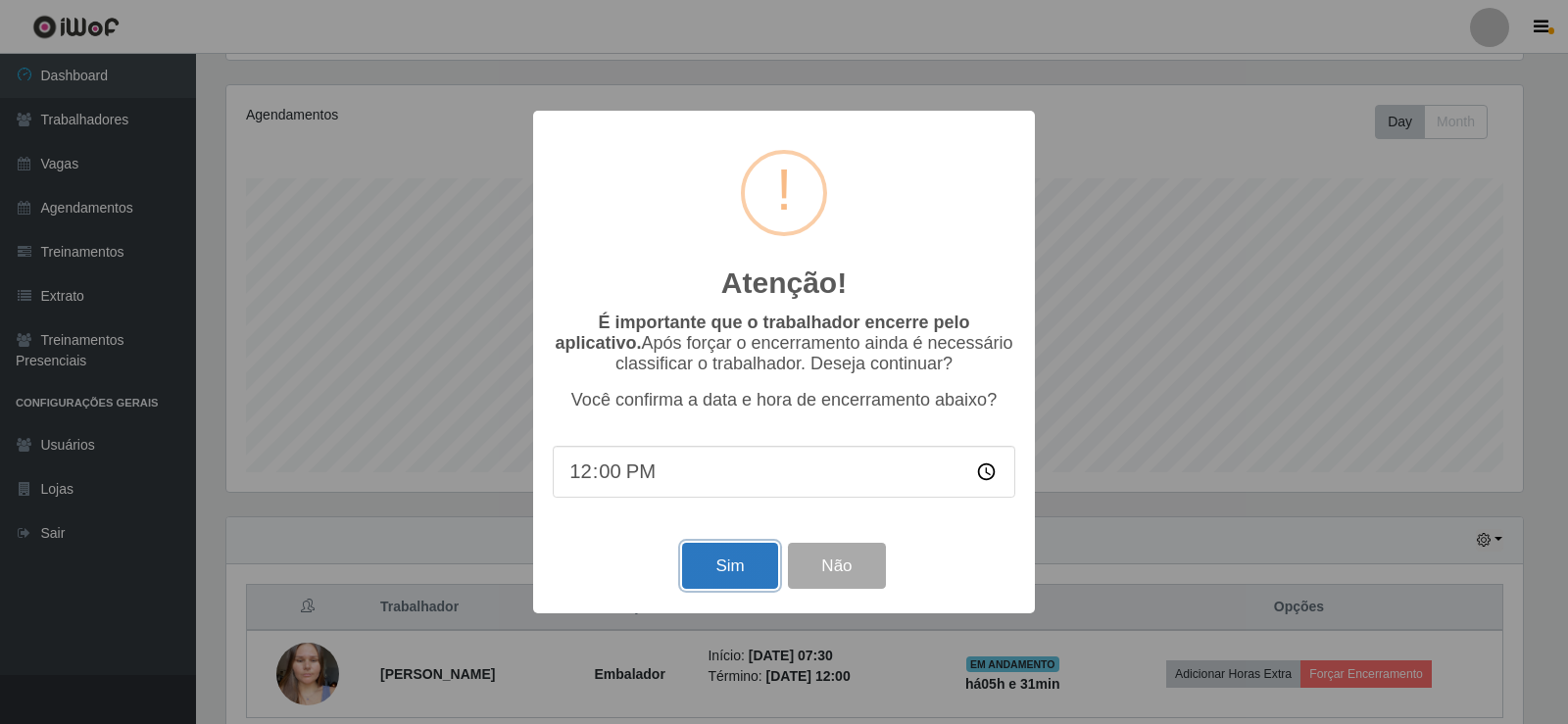
click at [759, 571] on button "Sim" at bounding box center [730, 566] width 95 height 46
